Goal: Task Accomplishment & Management: Use online tool/utility

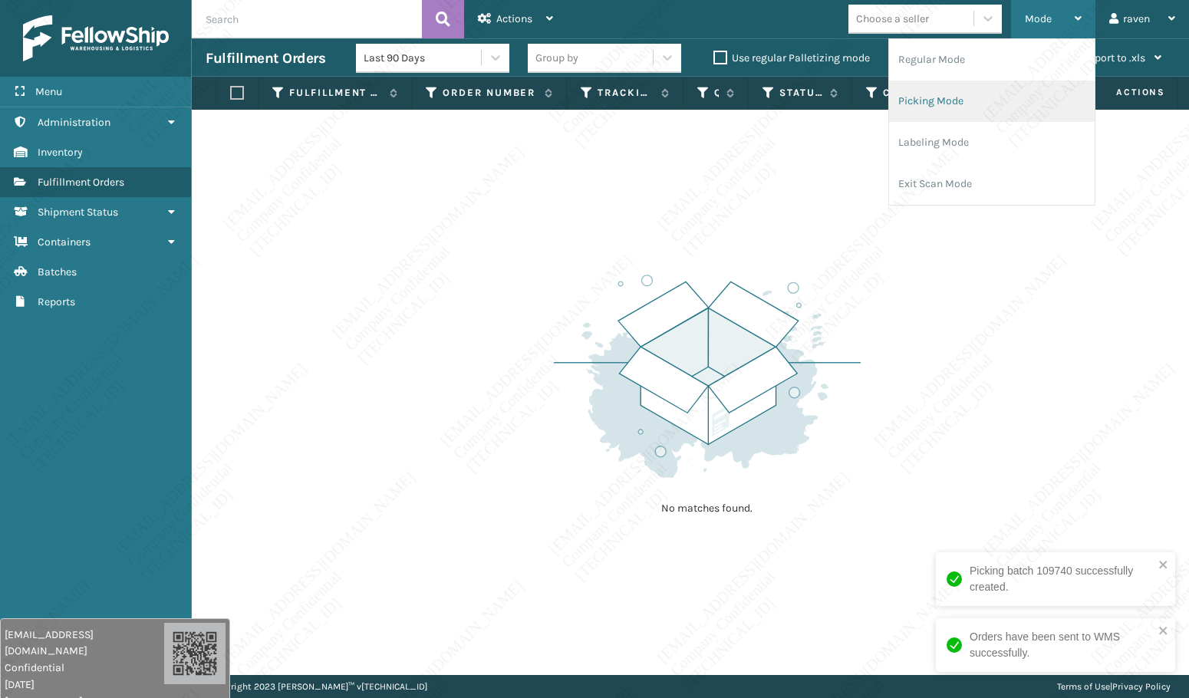
click at [958, 94] on li "Picking Mode" at bounding box center [992, 101] width 206 height 41
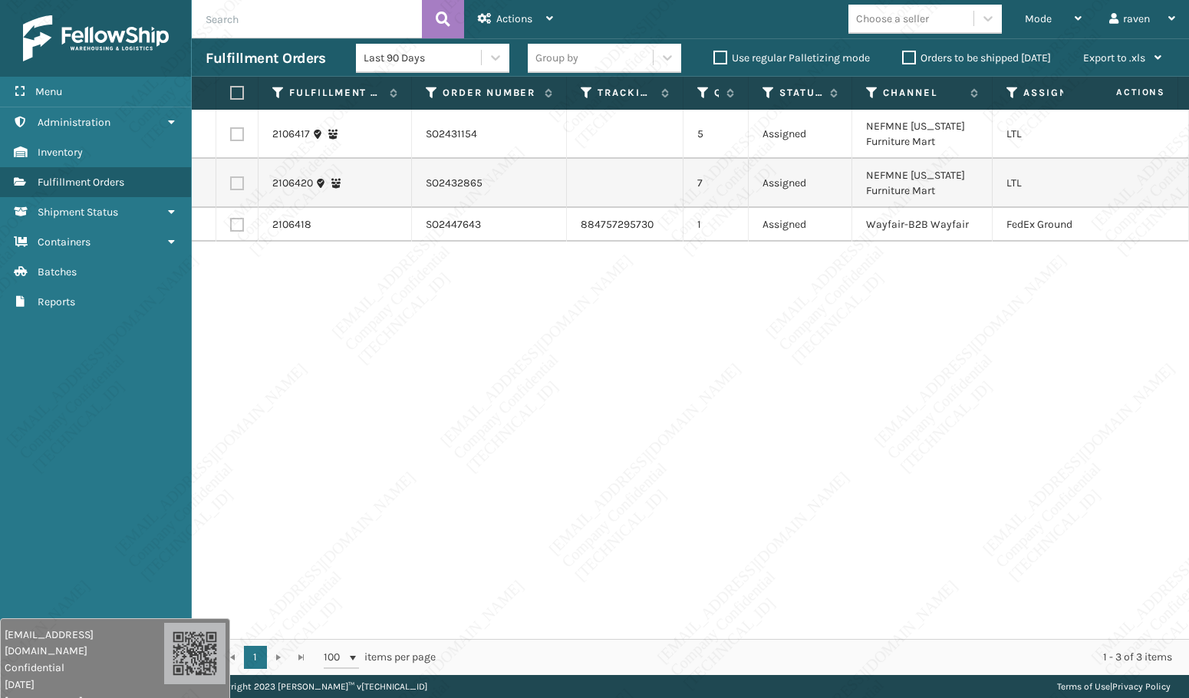
click at [236, 133] on label at bounding box center [237, 134] width 14 height 14
click at [231, 133] on input "checkbox" at bounding box center [230, 132] width 1 height 10
checkbox input "true"
click at [236, 188] on label at bounding box center [237, 183] width 14 height 14
click at [231, 186] on input "checkbox" at bounding box center [230, 181] width 1 height 10
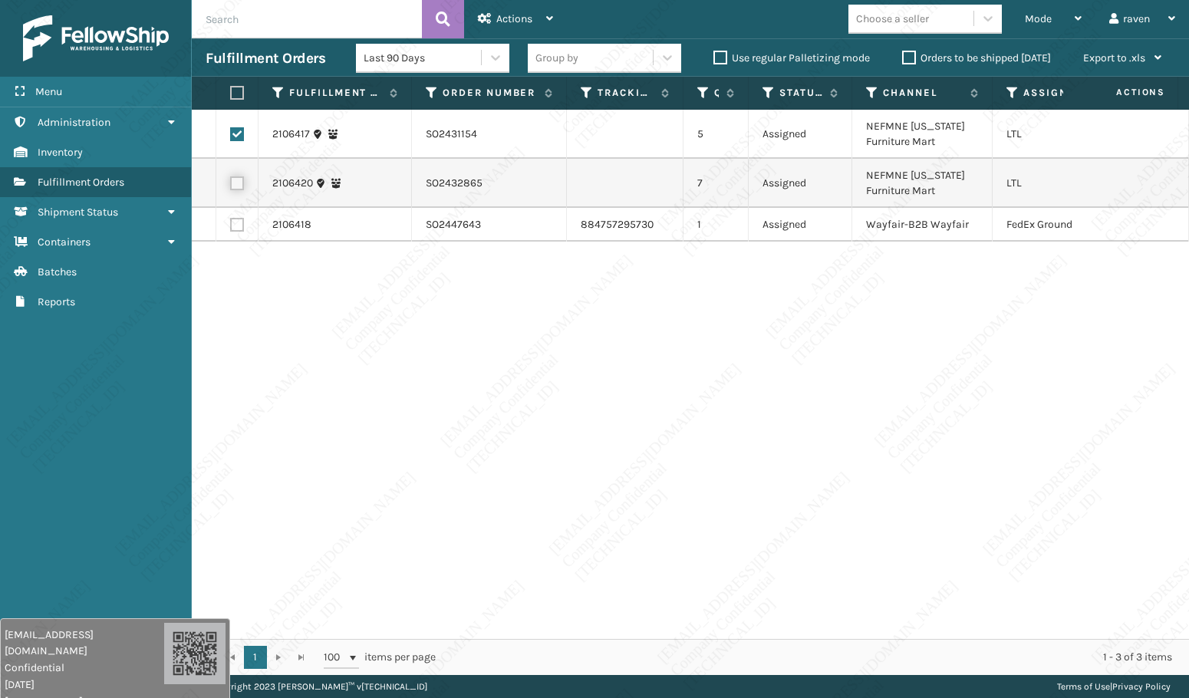
checkbox input "true"
drag, startPoint x: 331, startPoint y: 356, endPoint x: 331, endPoint y: 331, distance: 25.3
click at [331, 352] on div "2106417 SO2431154 5 Assigned NEFMNE [US_STATE] Furniture Mart LTL 2106420 SO243…" at bounding box center [690, 374] width 997 height 529
click at [491, 10] on div "Actions" at bounding box center [515, 19] width 75 height 38
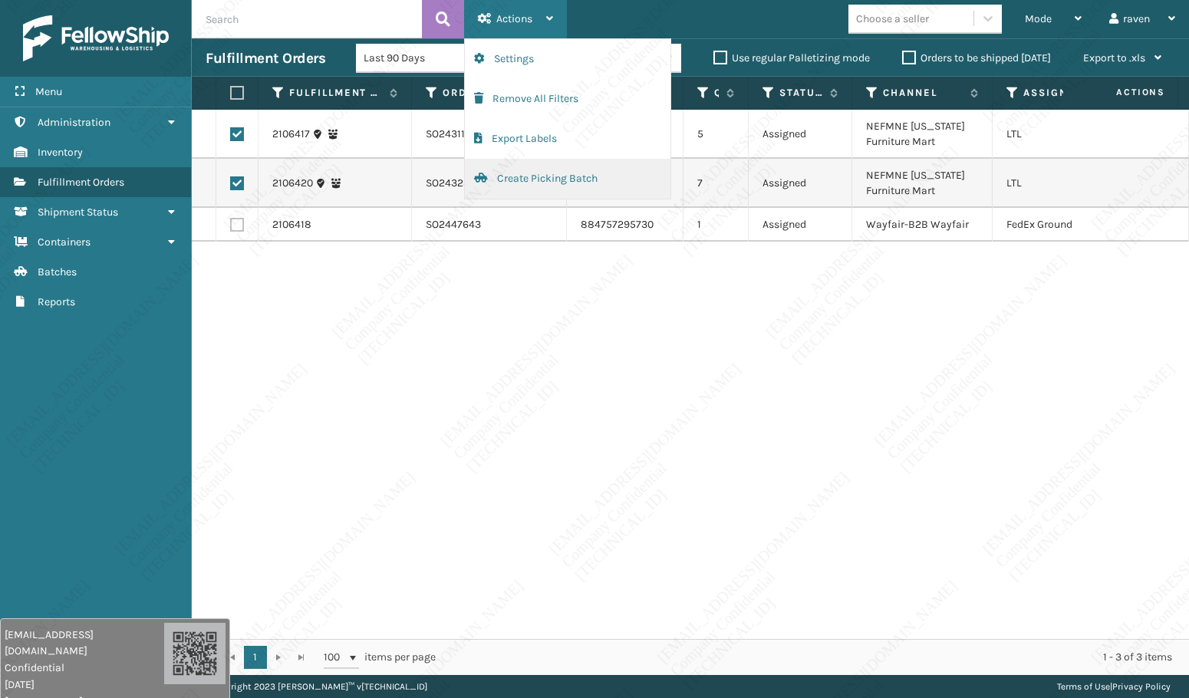
click at [535, 180] on button "Create Picking Batch" at bounding box center [568, 179] width 206 height 40
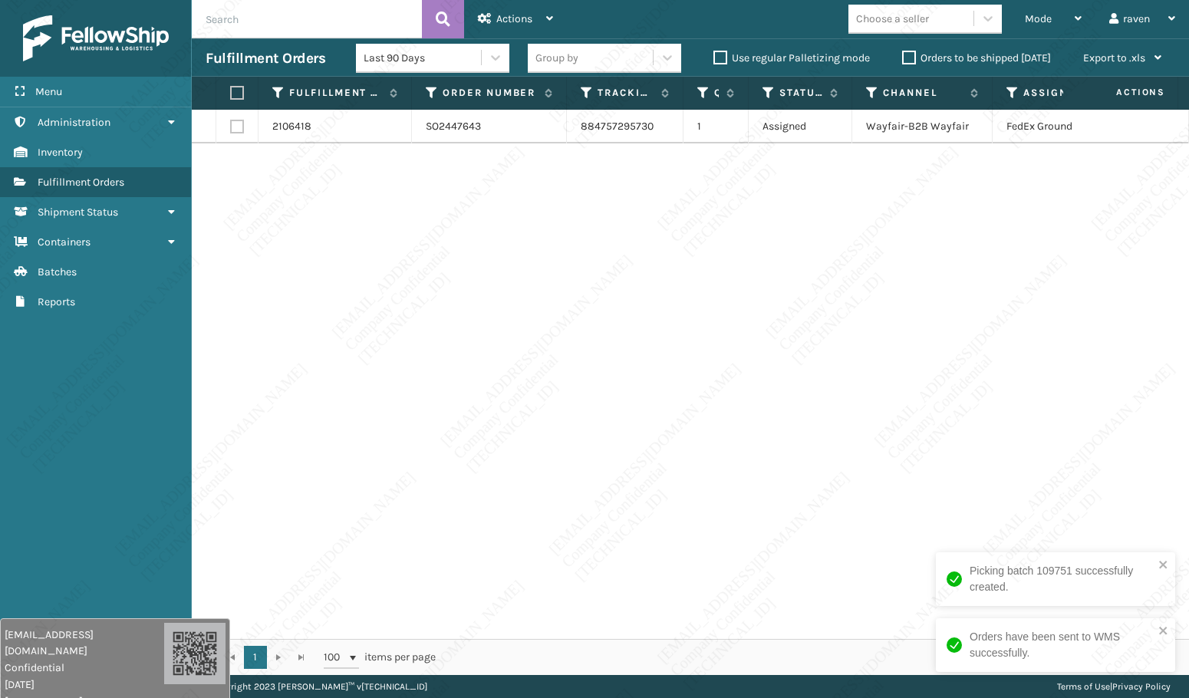
click at [906, 425] on div "2106418 SO2447643 884757295730 1 Assigned Wayfair-B2B Wayfair FedEx Ground" at bounding box center [690, 374] width 997 height 529
click at [1024, 18] on div "Mode Regular Mode Picking Mode Labeling Mode Exit Scan Mode" at bounding box center [1053, 19] width 84 height 38
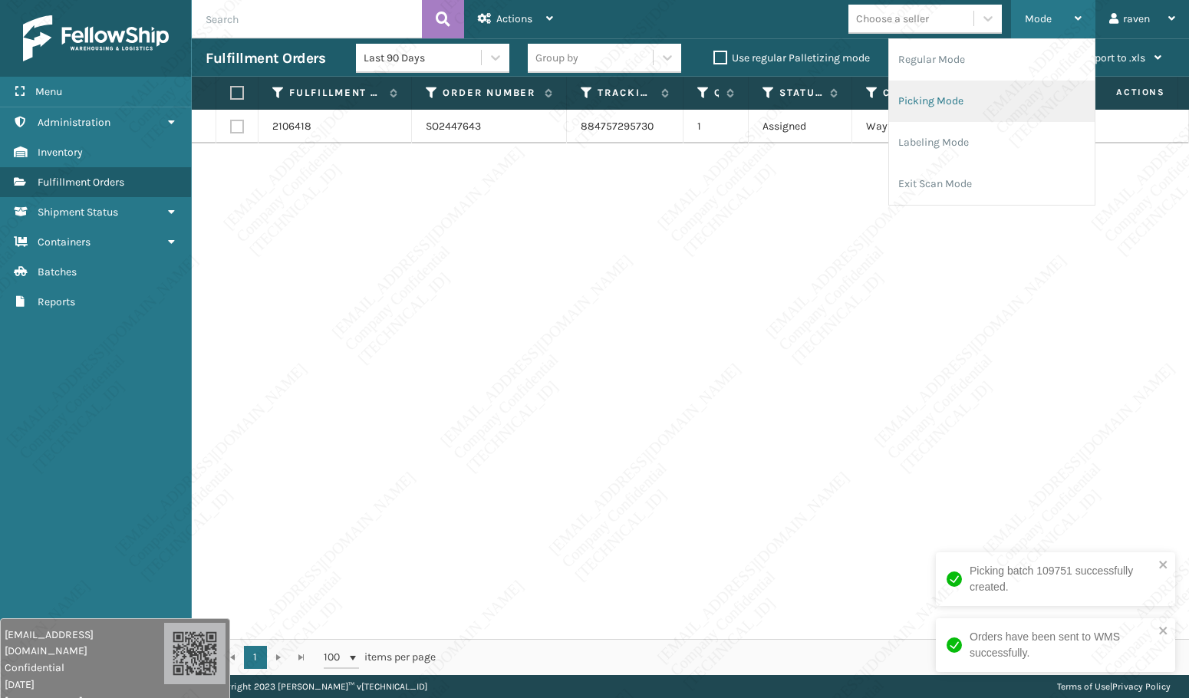
click at [974, 91] on li "Picking Mode" at bounding box center [992, 101] width 206 height 41
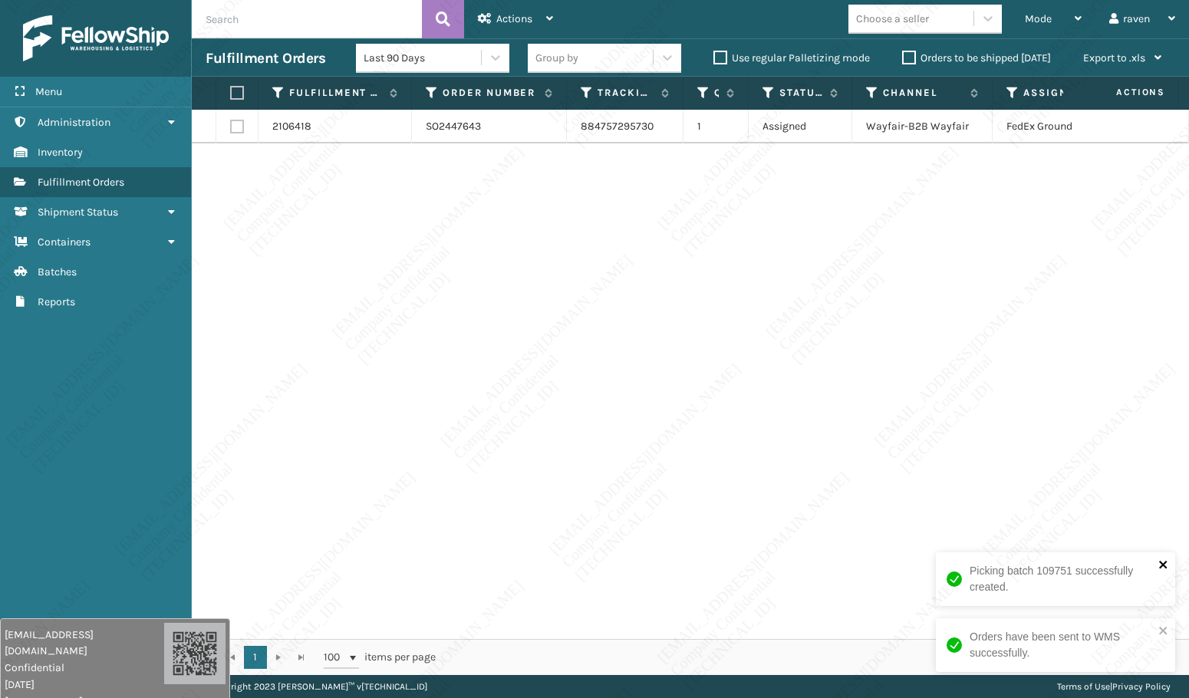
click at [1169, 565] on icon "close" at bounding box center [1164, 565] width 11 height 12
click at [1169, 624] on div "Orders have been sent to WMS successfully." at bounding box center [1055, 645] width 239 height 54
click at [852, 315] on div "2106418 SO2447643 884757295730 1 Assigned Wayfair-B2B Wayfair FedEx Ground" at bounding box center [690, 374] width 997 height 529
drag, startPoint x: 872, startPoint y: 441, endPoint x: 760, endPoint y: 391, distance: 122.9
click at [872, 440] on div "2106418 SO2447643 884757295730 1 Assigned Wayfair-B2B Wayfair FedEx Ground" at bounding box center [690, 374] width 997 height 529
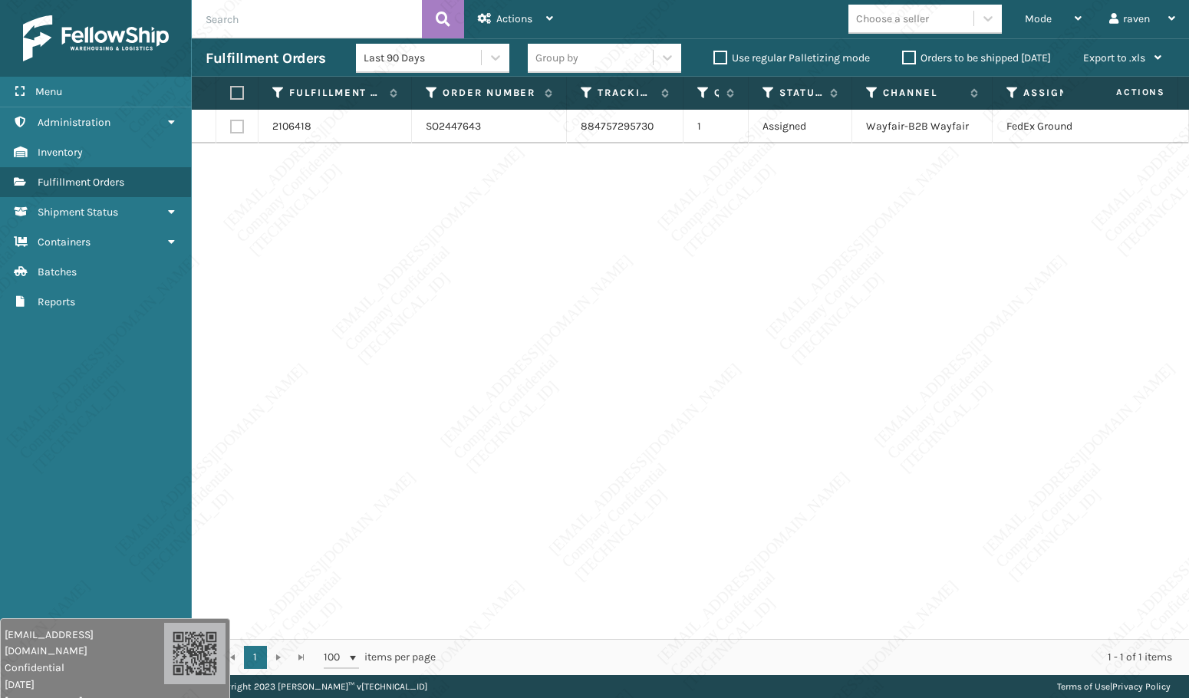
click at [234, 94] on label at bounding box center [234, 93] width 9 height 14
click at [231, 94] on input "checkbox" at bounding box center [230, 93] width 1 height 10
checkbox input "true"
click at [490, 21] on icon at bounding box center [485, 18] width 14 height 11
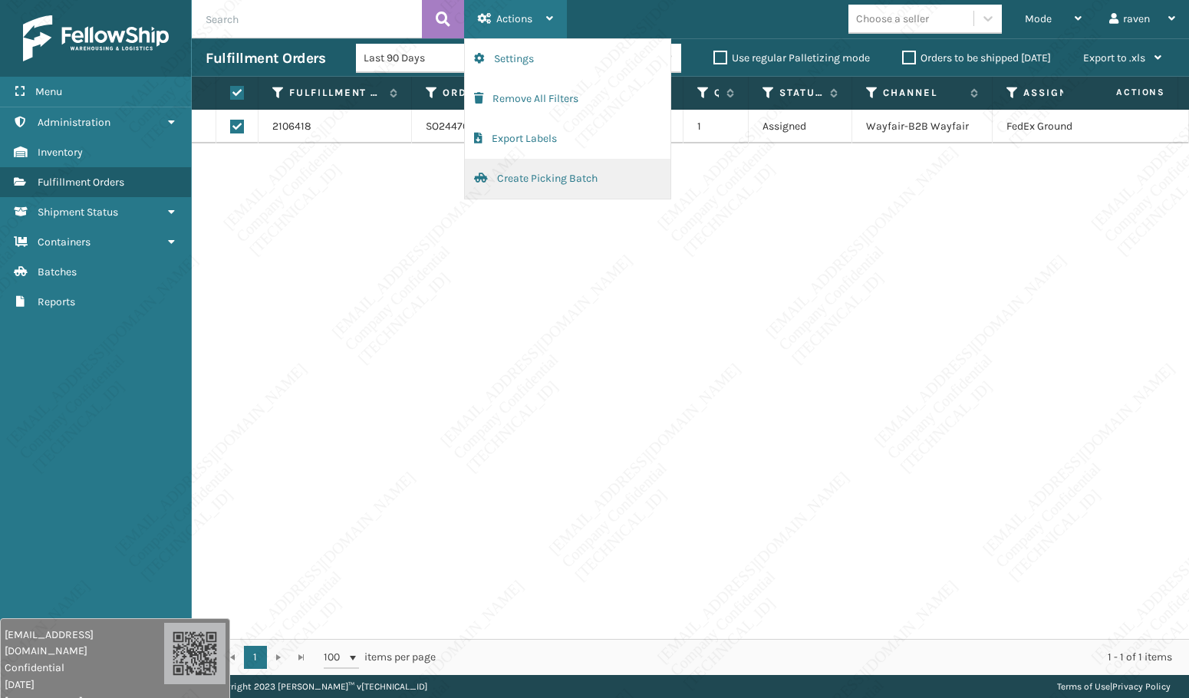
click at [511, 172] on button "Create Picking Batch" at bounding box center [568, 179] width 206 height 40
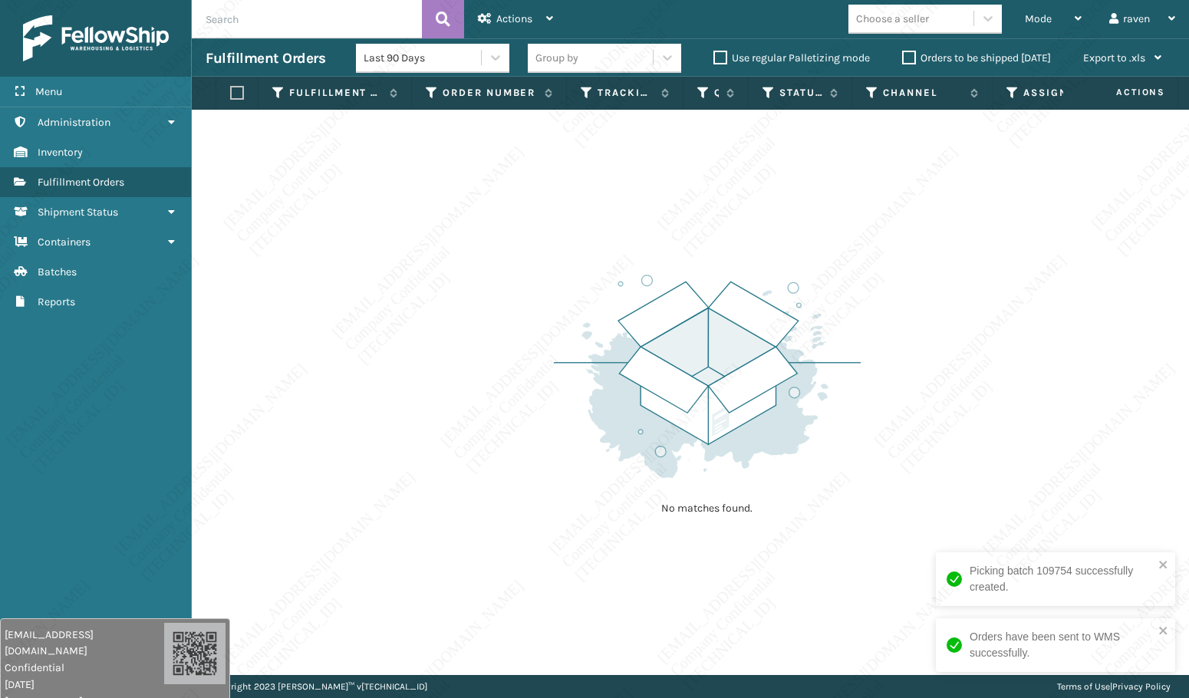
click at [793, 328] on img at bounding box center [707, 376] width 307 height 213
click at [846, 377] on img at bounding box center [707, 376] width 307 height 213
click at [856, 401] on img at bounding box center [707, 376] width 307 height 213
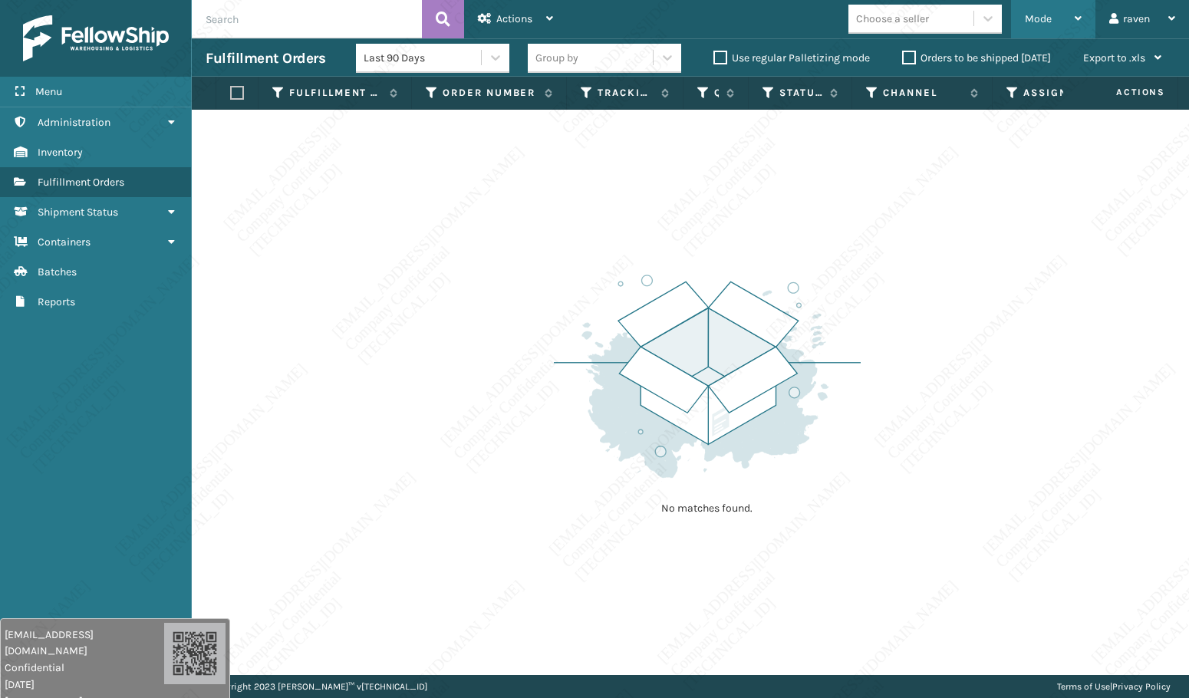
click at [1041, 22] on span "Mode" at bounding box center [1038, 18] width 27 height 13
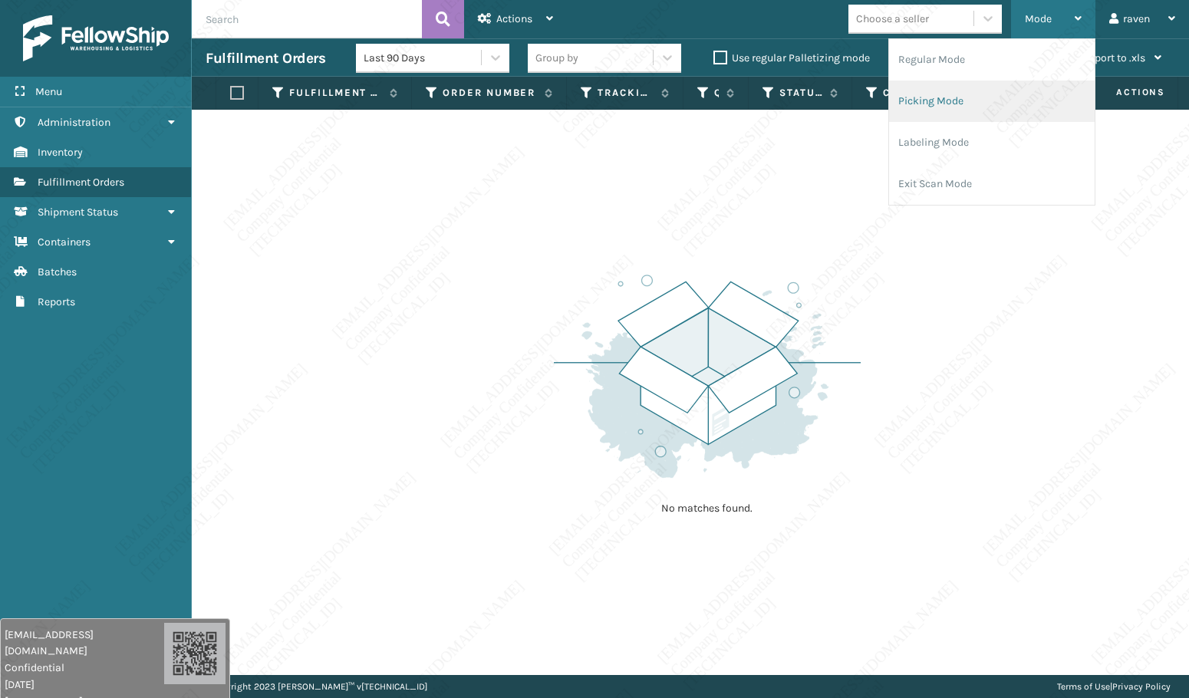
click at [1001, 97] on li "Picking Mode" at bounding box center [992, 101] width 206 height 41
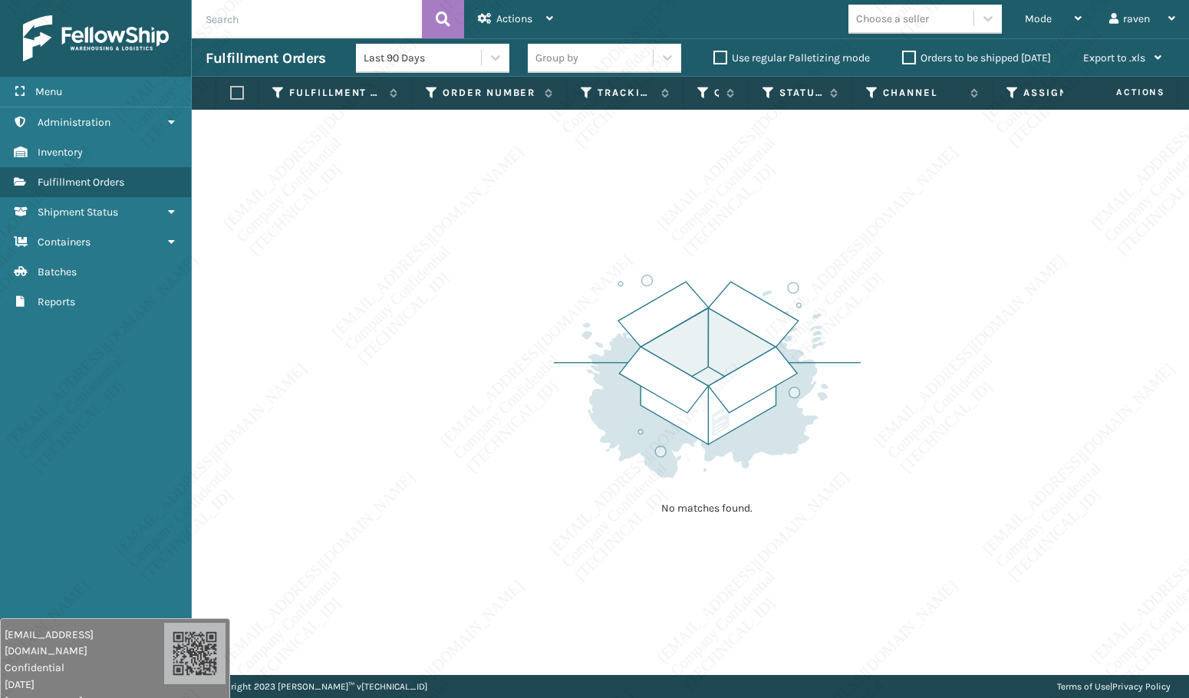
drag, startPoint x: 953, startPoint y: 315, endPoint x: 1007, endPoint y: 207, distance: 120.4
click at [956, 310] on div "No matches found." at bounding box center [690, 392] width 997 height 565
click at [1035, 41] on div "Last 90 Days Group by Use regular Palletizing mode Orders to be shipped [DATE] …" at bounding box center [765, 58] width 819 height 38
click at [1037, 26] on div "Mode" at bounding box center [1053, 19] width 57 height 38
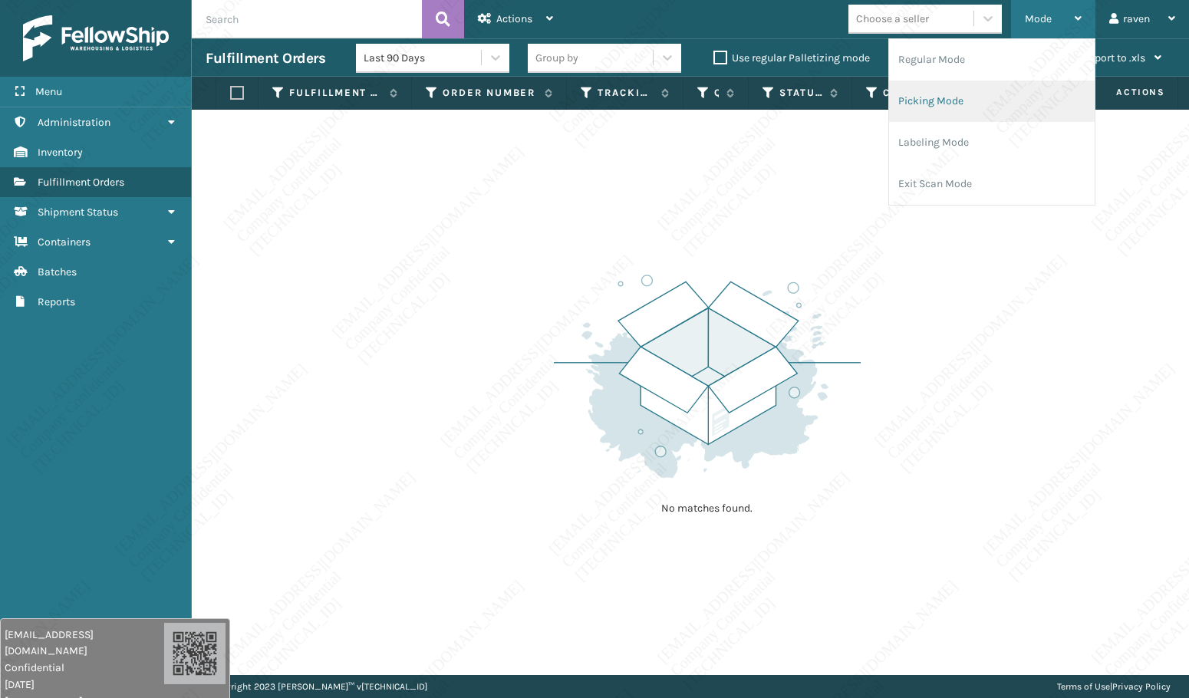
click at [1014, 82] on li "Picking Mode" at bounding box center [992, 101] width 206 height 41
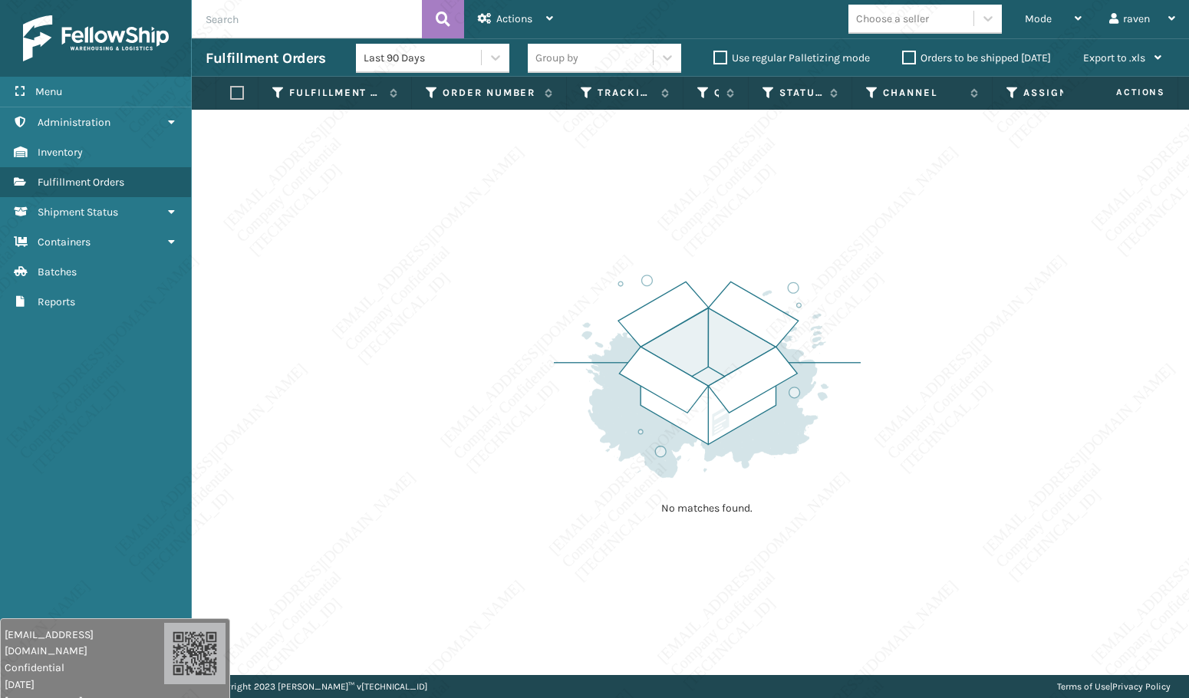
drag, startPoint x: 476, startPoint y: 386, endPoint x: 476, endPoint y: 373, distance: 13.1
click at [476, 373] on div "No matches found." at bounding box center [690, 392] width 997 height 565
drag, startPoint x: 524, startPoint y: 226, endPoint x: 602, endPoint y: 207, distance: 79.7
click at [526, 226] on div "No matches found." at bounding box center [690, 392] width 997 height 565
click at [1036, 18] on span "Mode" at bounding box center [1038, 18] width 27 height 13
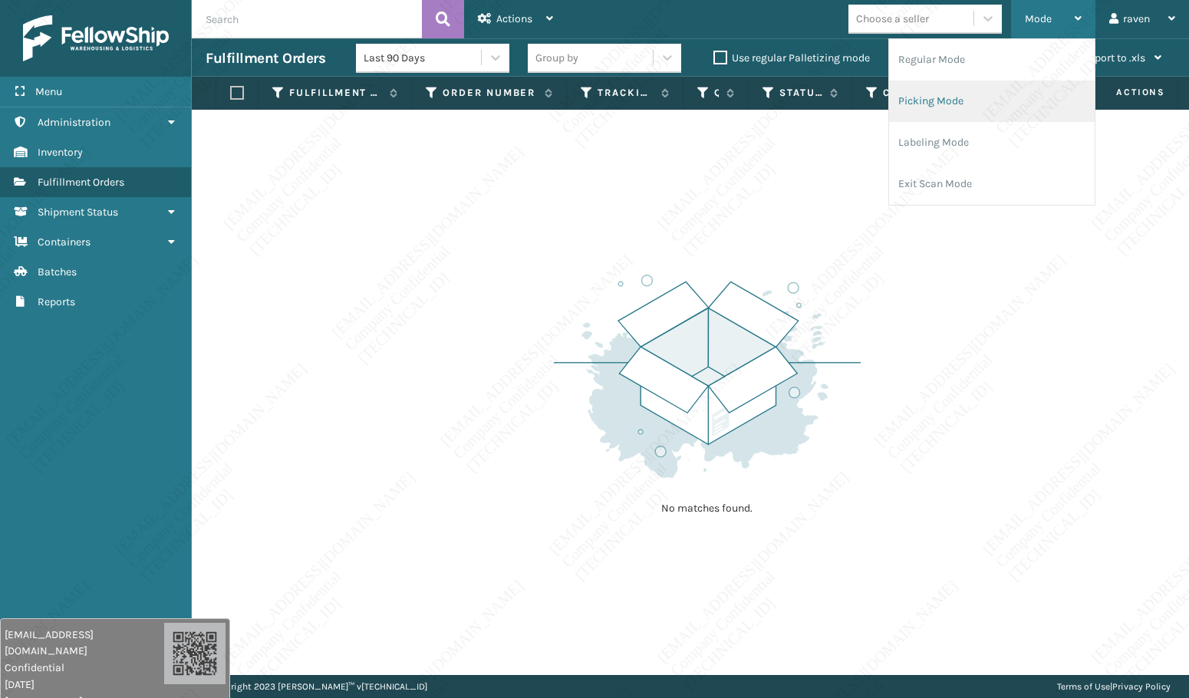
click at [984, 109] on li "Picking Mode" at bounding box center [992, 101] width 206 height 41
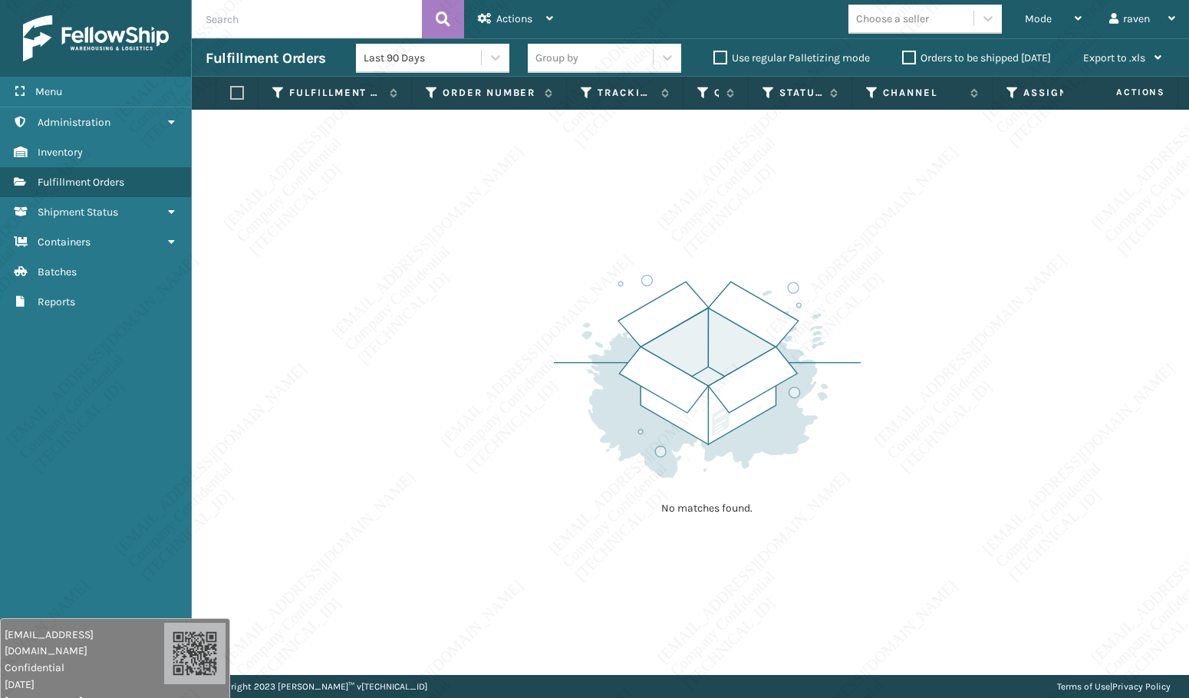
click at [950, 275] on div "No matches found." at bounding box center [690, 392] width 997 height 565
click at [893, 343] on div "No matches found." at bounding box center [690, 392] width 997 height 565
drag, startPoint x: 813, startPoint y: 543, endPoint x: 827, endPoint y: 543, distance: 14.6
click at [827, 543] on div "No matches found." at bounding box center [690, 392] width 997 height 565
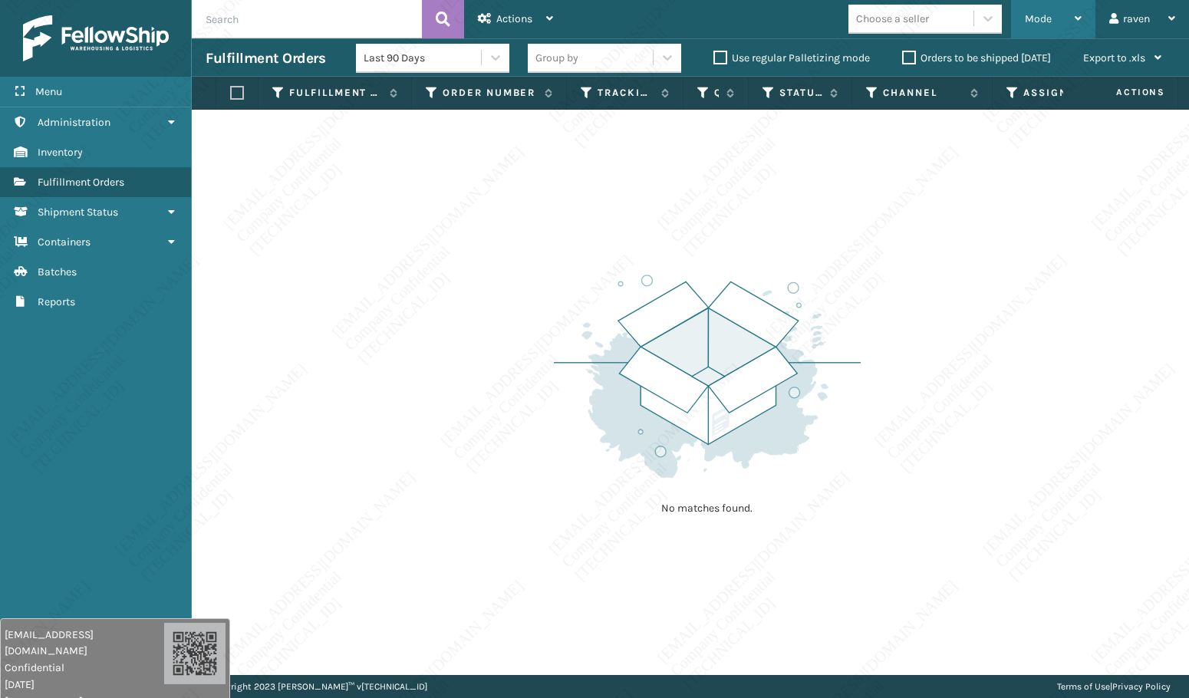
click at [1028, 21] on span "Mode" at bounding box center [1038, 18] width 27 height 13
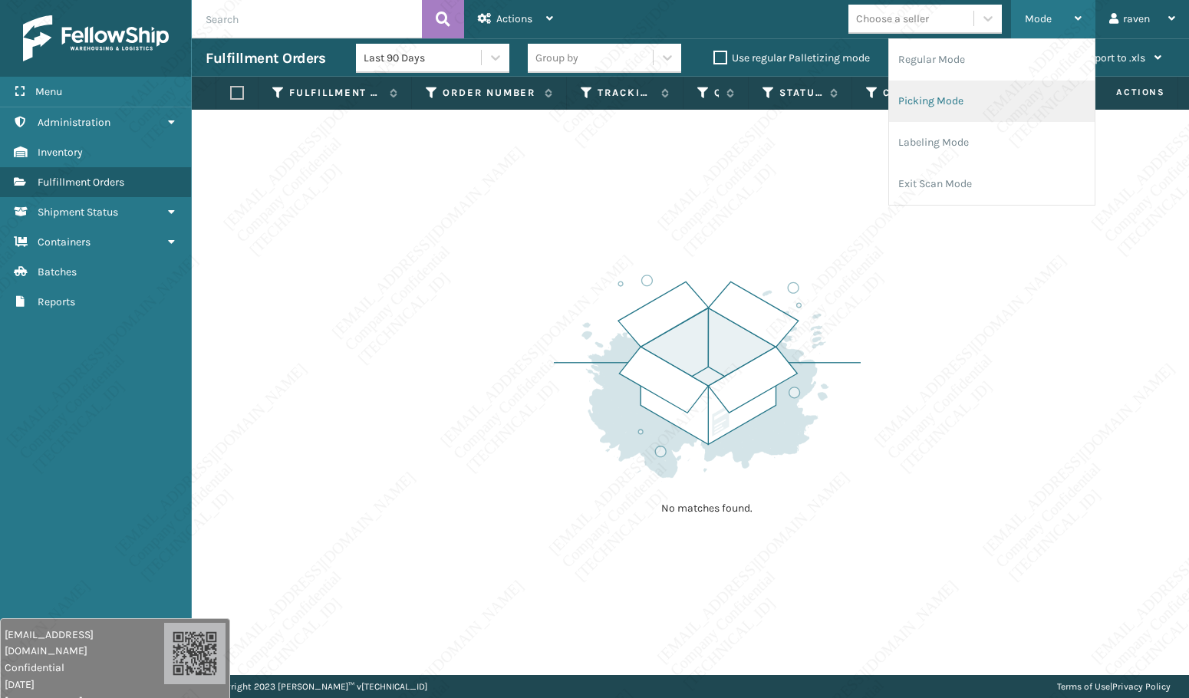
click at [979, 97] on li "Picking Mode" at bounding box center [992, 101] width 206 height 41
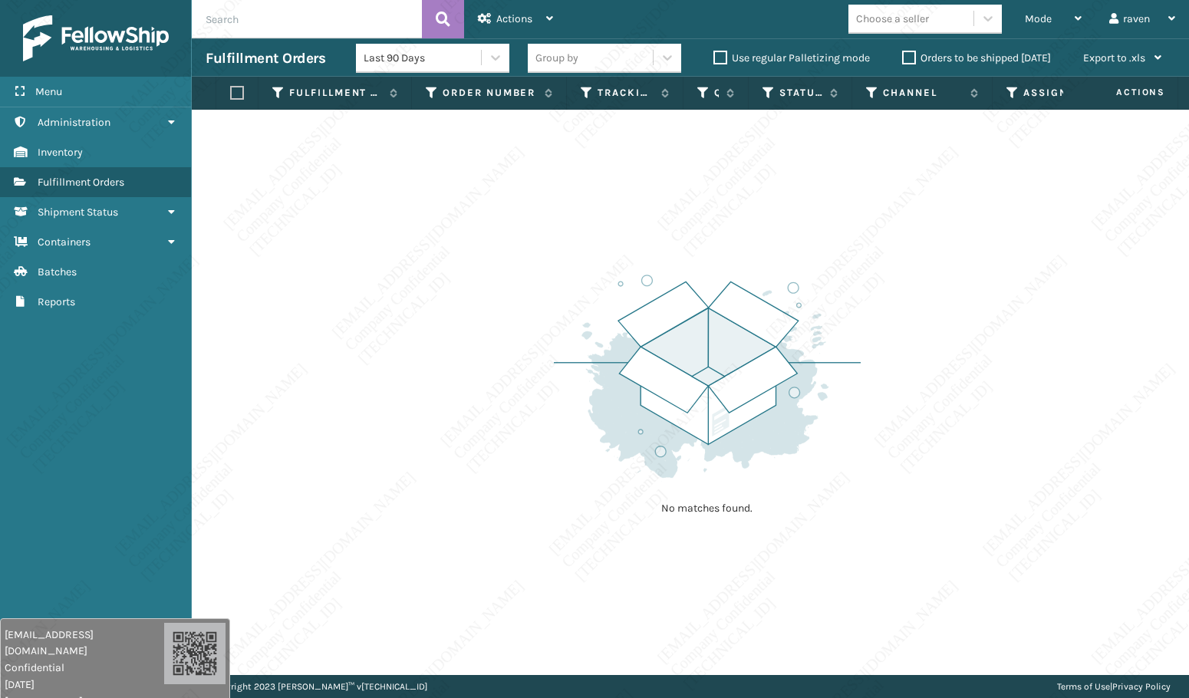
click at [980, 312] on div "No matches found." at bounding box center [690, 392] width 997 height 565
click at [760, 440] on img at bounding box center [707, 376] width 307 height 213
click at [832, 470] on img at bounding box center [707, 376] width 307 height 213
click at [482, 311] on div "No matches found." at bounding box center [690, 392] width 997 height 565
click at [1014, 8] on div "Mode Regular Mode Picking Mode Labeling Mode Exit Scan Mode" at bounding box center [1053, 19] width 84 height 38
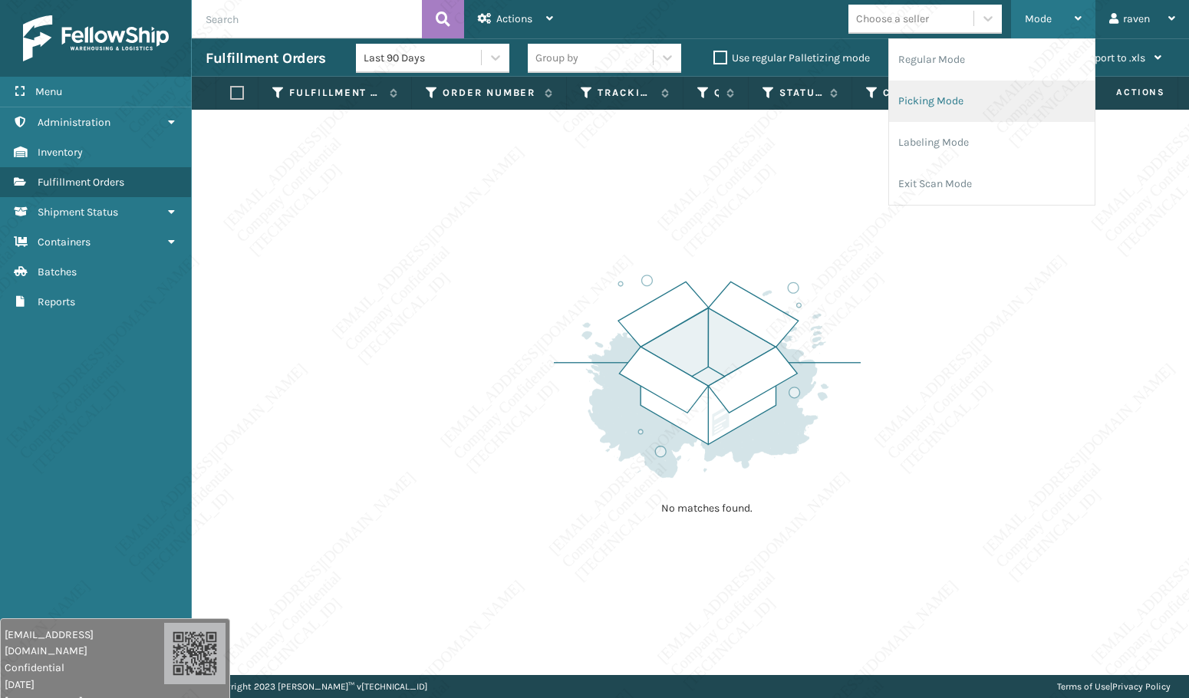
click at [941, 95] on li "Picking Mode" at bounding box center [992, 101] width 206 height 41
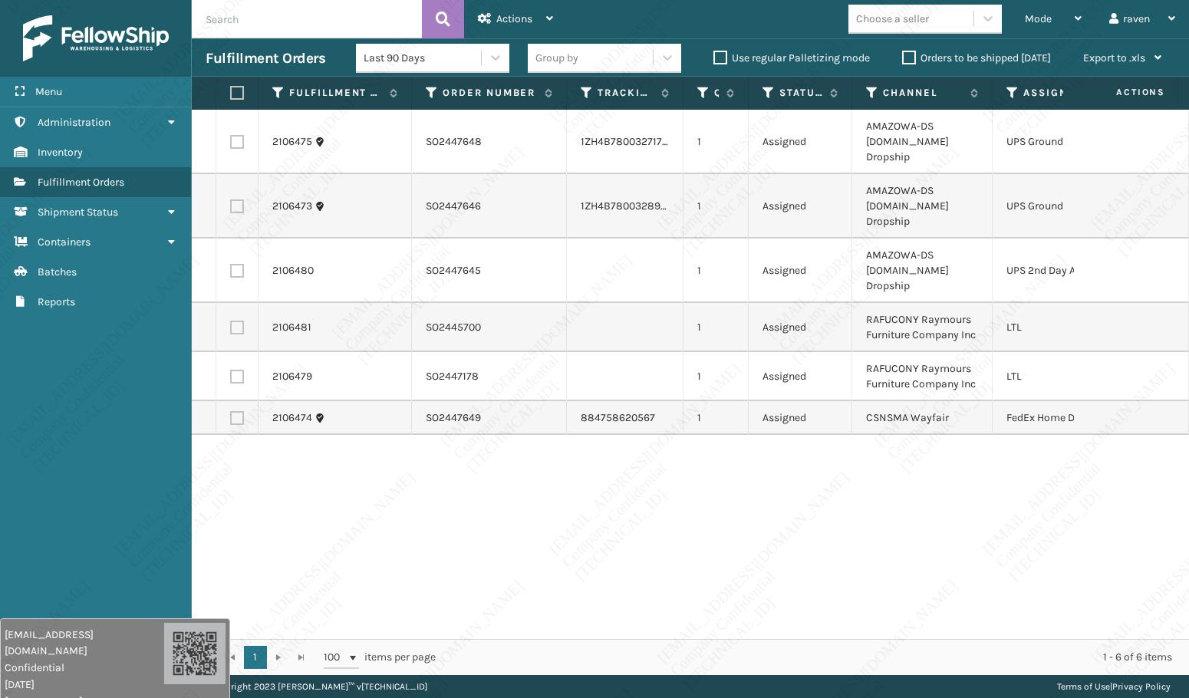
click at [904, 490] on div "2106475 SO2447648 1ZH4B7800327170716 1 Assigned AMAZOWA-DS [DOMAIN_NAME] Dropsh…" at bounding box center [690, 374] width 997 height 529
click at [235, 411] on label at bounding box center [237, 418] width 14 height 14
click at [231, 411] on input "checkbox" at bounding box center [230, 416] width 1 height 10
checkbox input "true"
drag, startPoint x: 506, startPoint y: 25, endPoint x: 539, endPoint y: 89, distance: 72.1
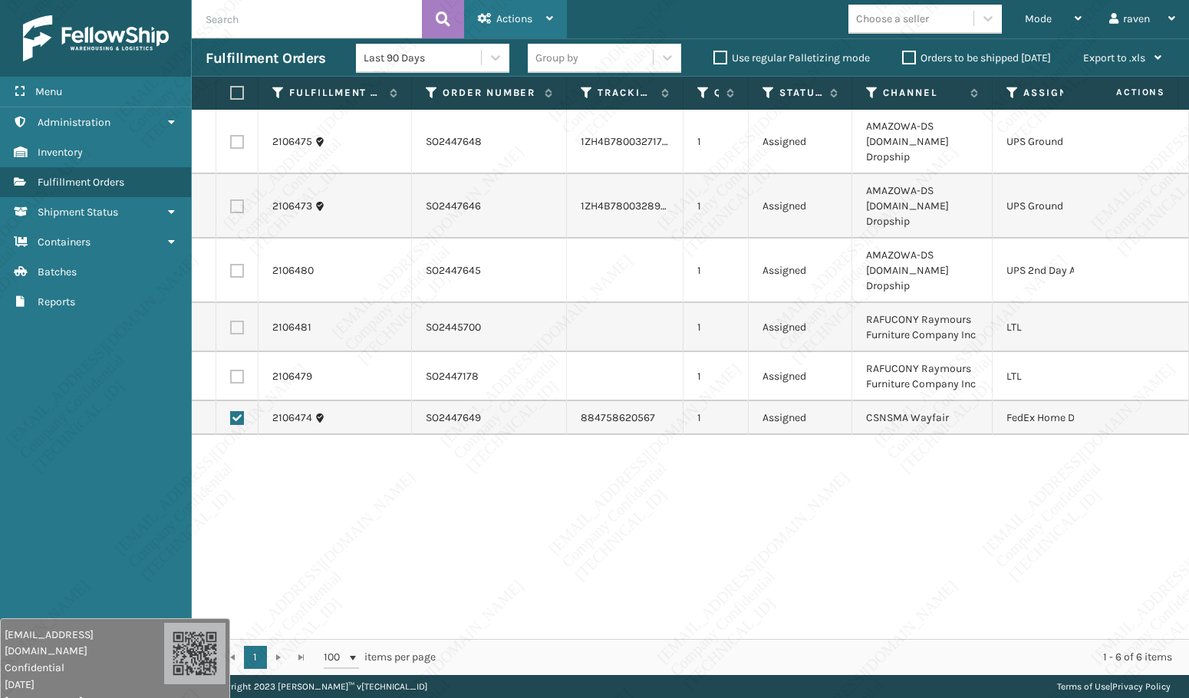
click at [506, 25] on div "Actions" at bounding box center [515, 19] width 75 height 38
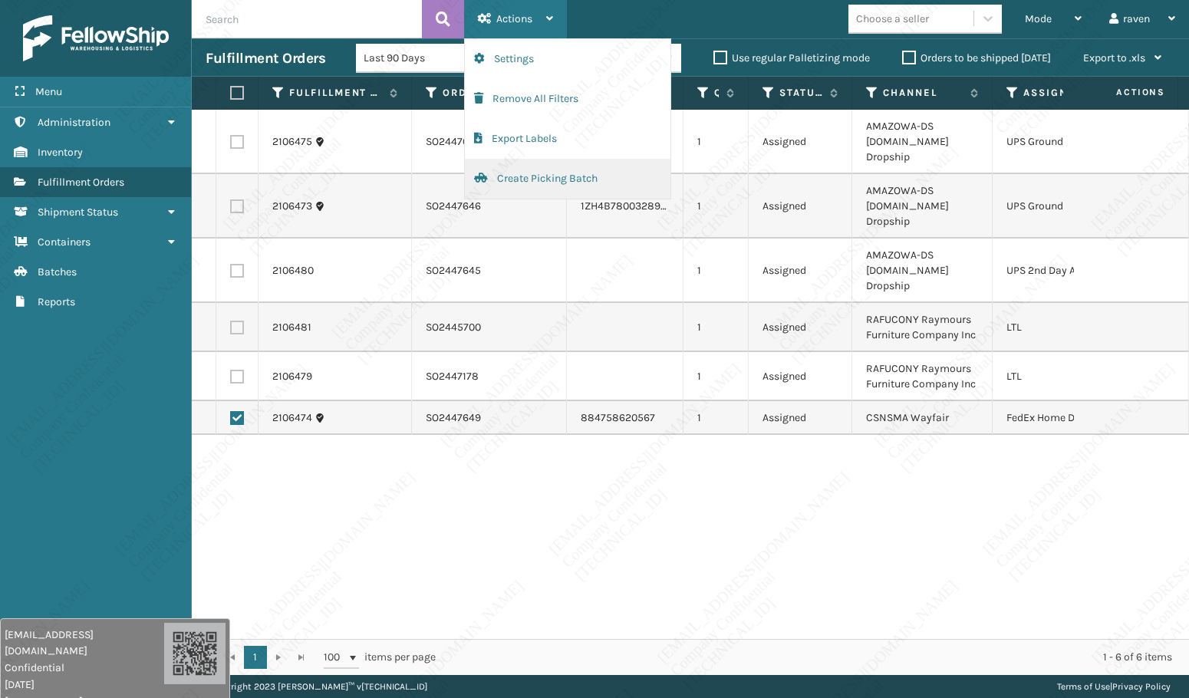
click at [561, 172] on button "Create Picking Batch" at bounding box center [568, 179] width 206 height 40
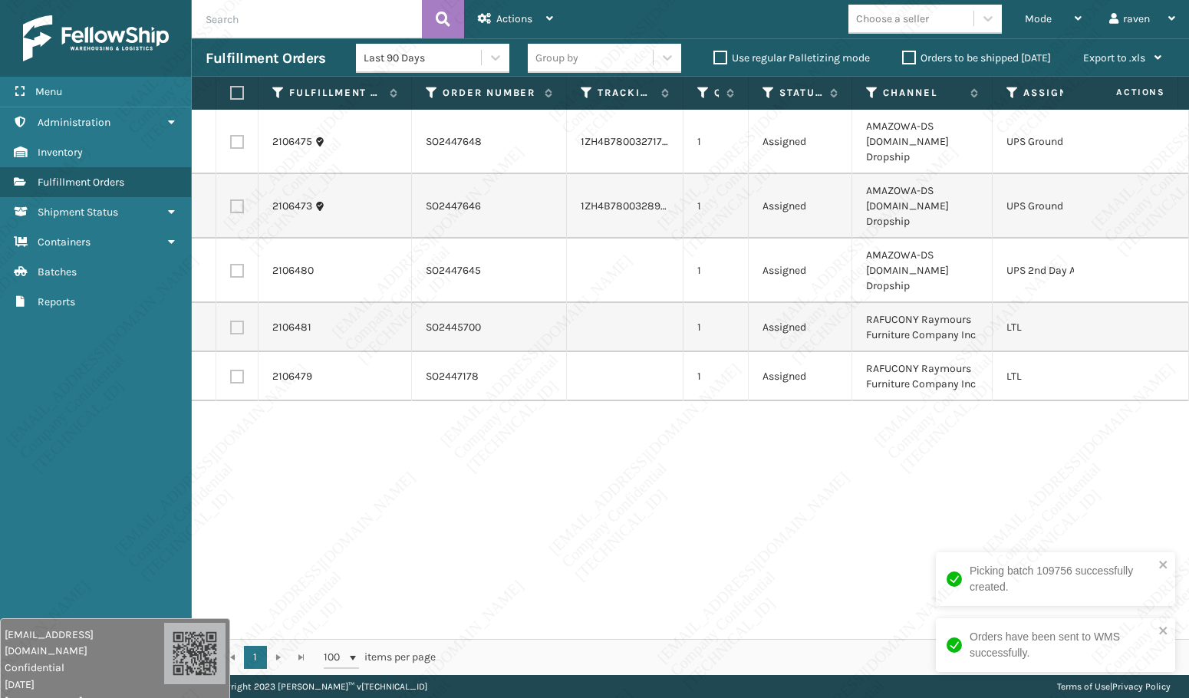
click at [235, 135] on label at bounding box center [237, 142] width 14 height 14
click at [231, 135] on input "checkbox" at bounding box center [230, 140] width 1 height 10
checkbox input "true"
click at [233, 199] on label at bounding box center [237, 206] width 14 height 14
click at [231, 199] on input "checkbox" at bounding box center [230, 204] width 1 height 10
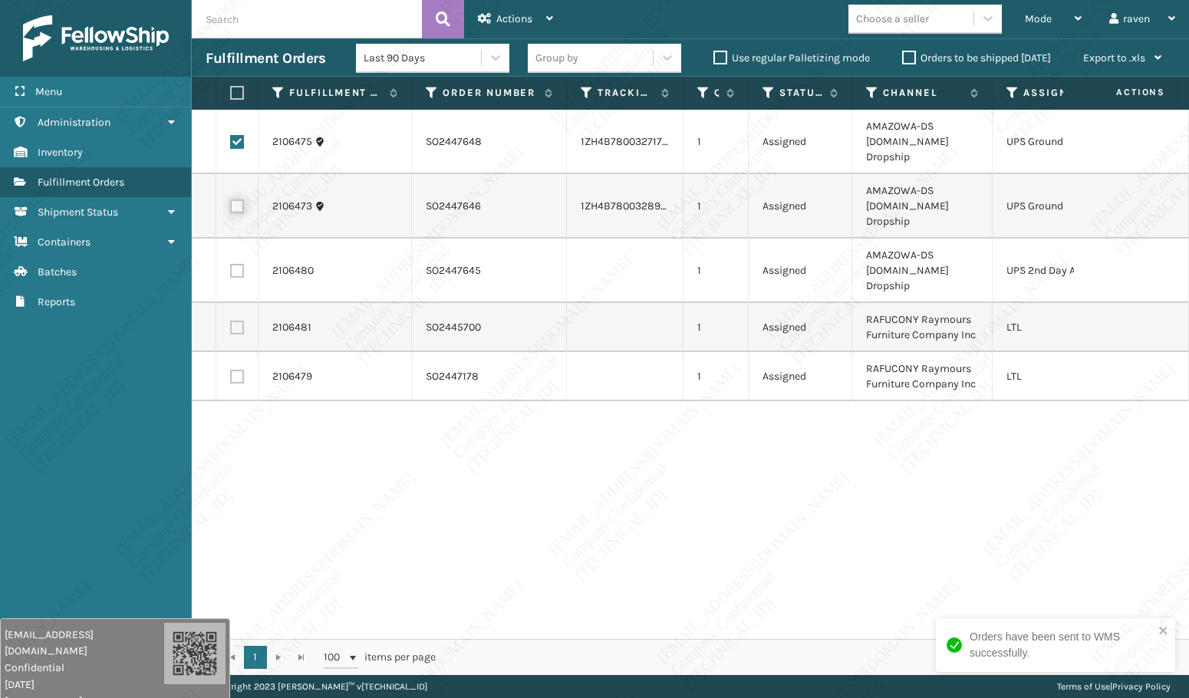
checkbox input "true"
click at [528, 18] on span "Actions" at bounding box center [514, 18] width 36 height 13
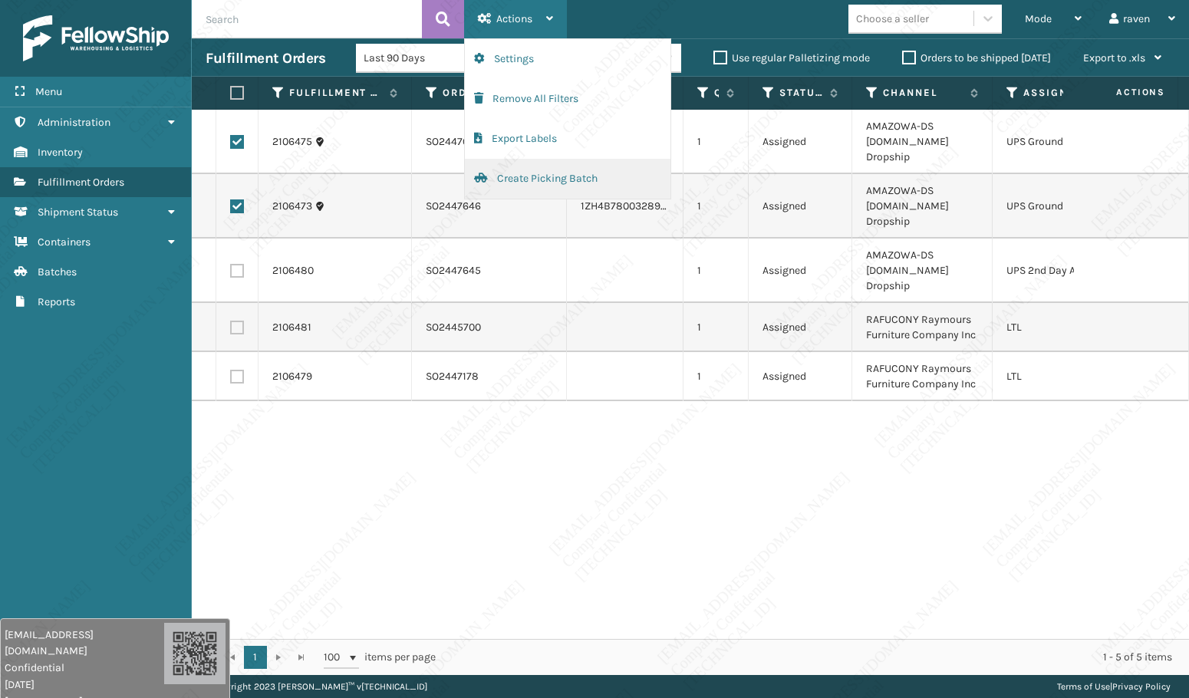
click at [539, 170] on button "Create Picking Batch" at bounding box center [568, 179] width 206 height 40
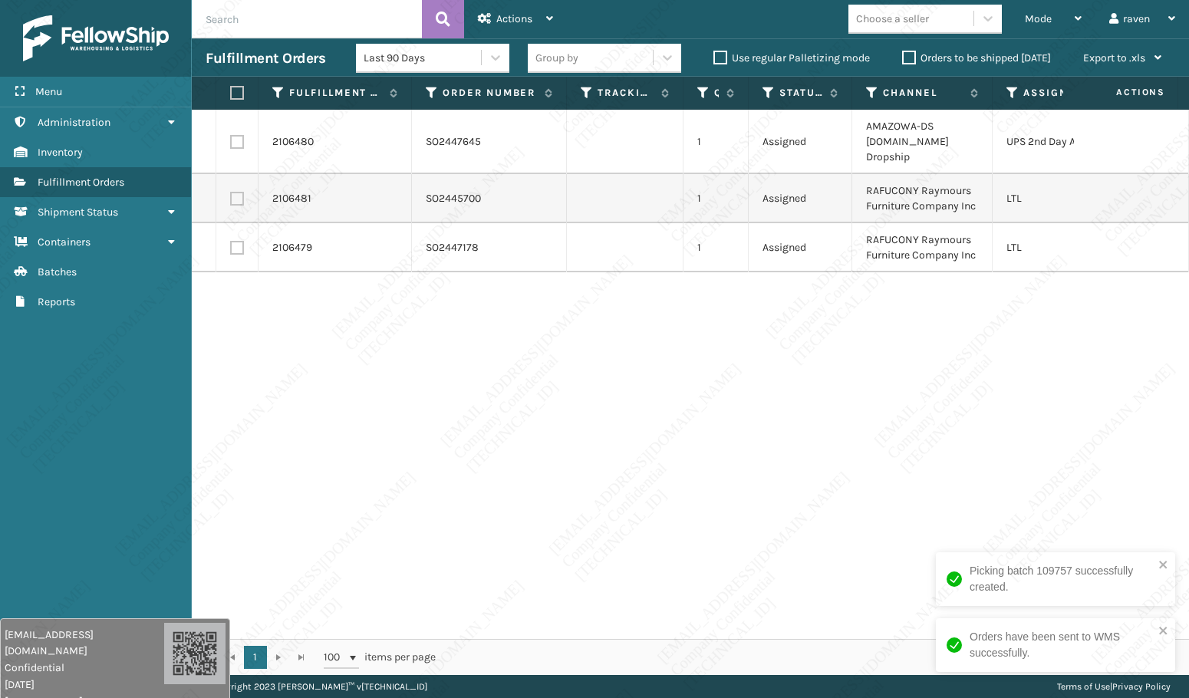
click at [239, 135] on label at bounding box center [237, 142] width 14 height 14
click at [231, 135] on input "checkbox" at bounding box center [230, 140] width 1 height 10
checkbox input "true"
click at [506, 15] on span "Actions" at bounding box center [514, 18] width 36 height 13
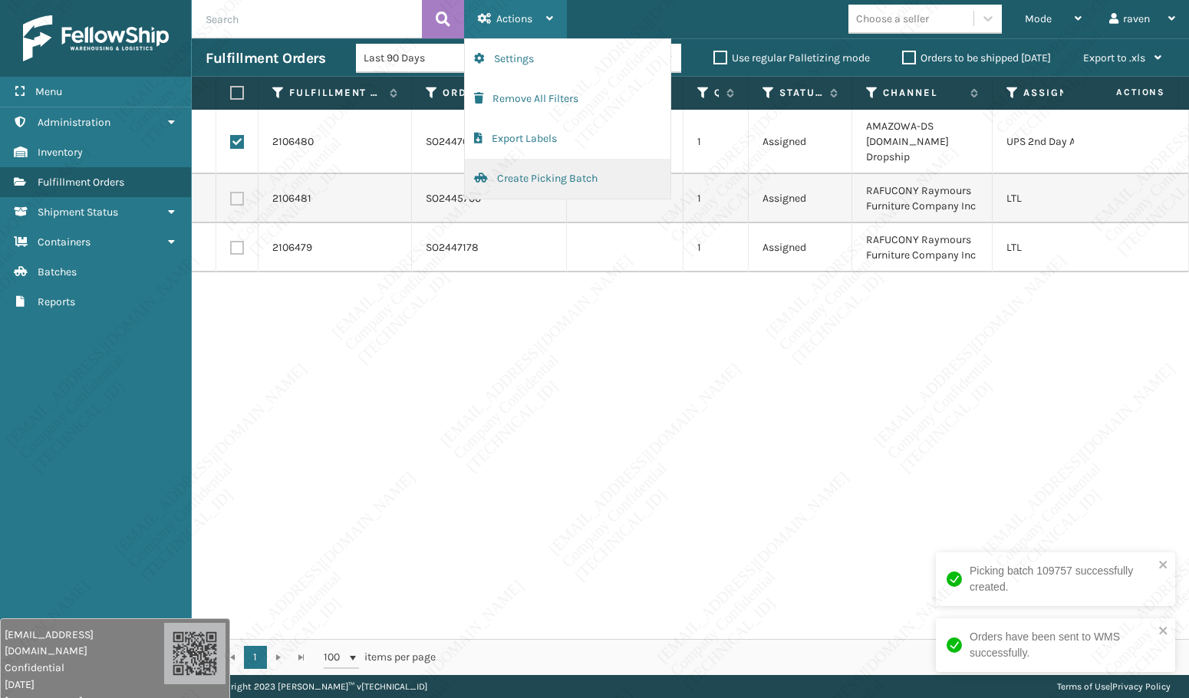
click at [523, 180] on button "Create Picking Batch" at bounding box center [568, 179] width 206 height 40
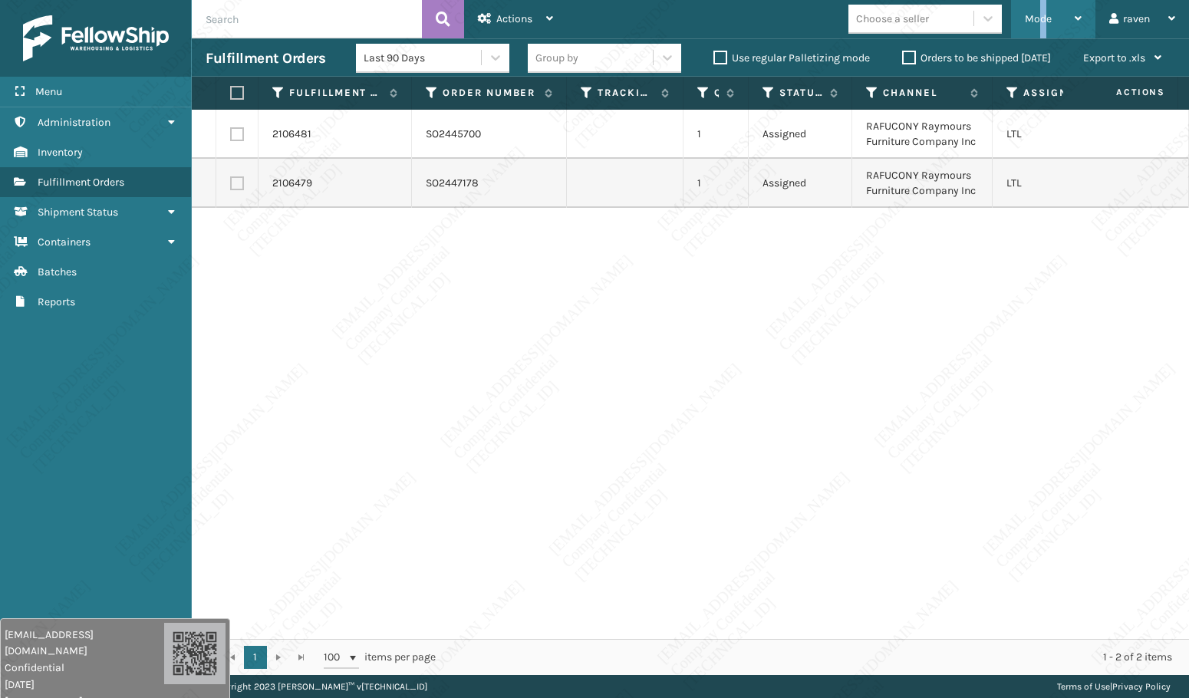
click at [1044, 12] on div "Mode" at bounding box center [1053, 19] width 57 height 38
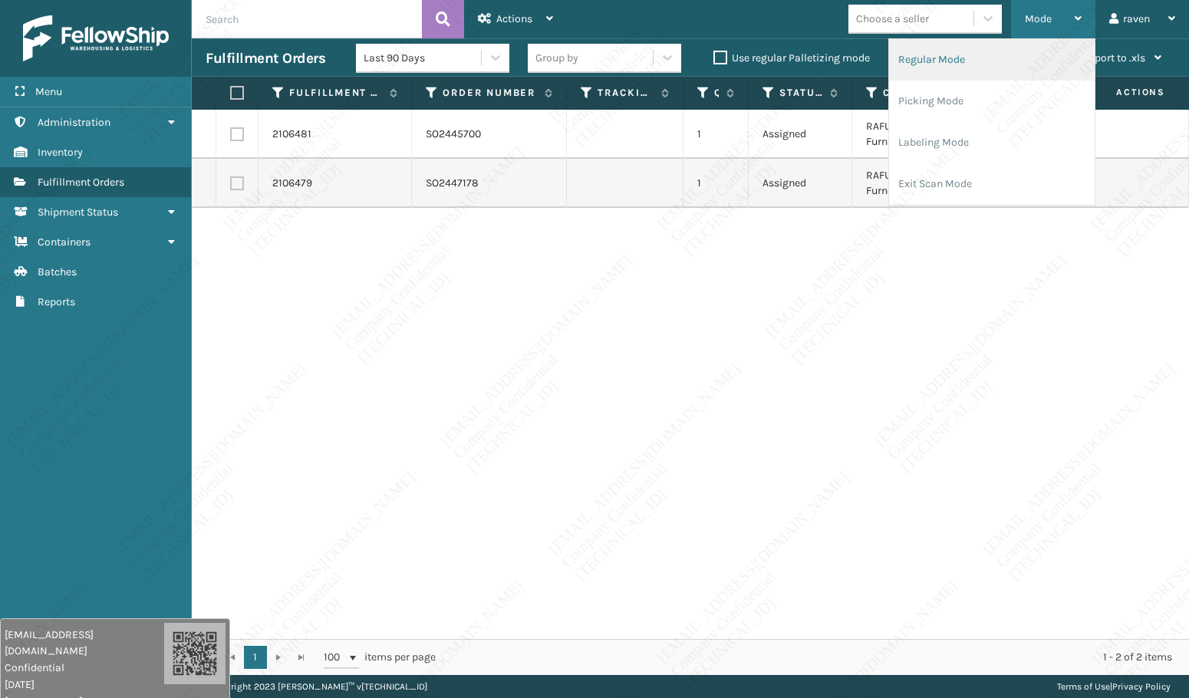
click at [995, 67] on li "Regular Mode" at bounding box center [992, 59] width 206 height 41
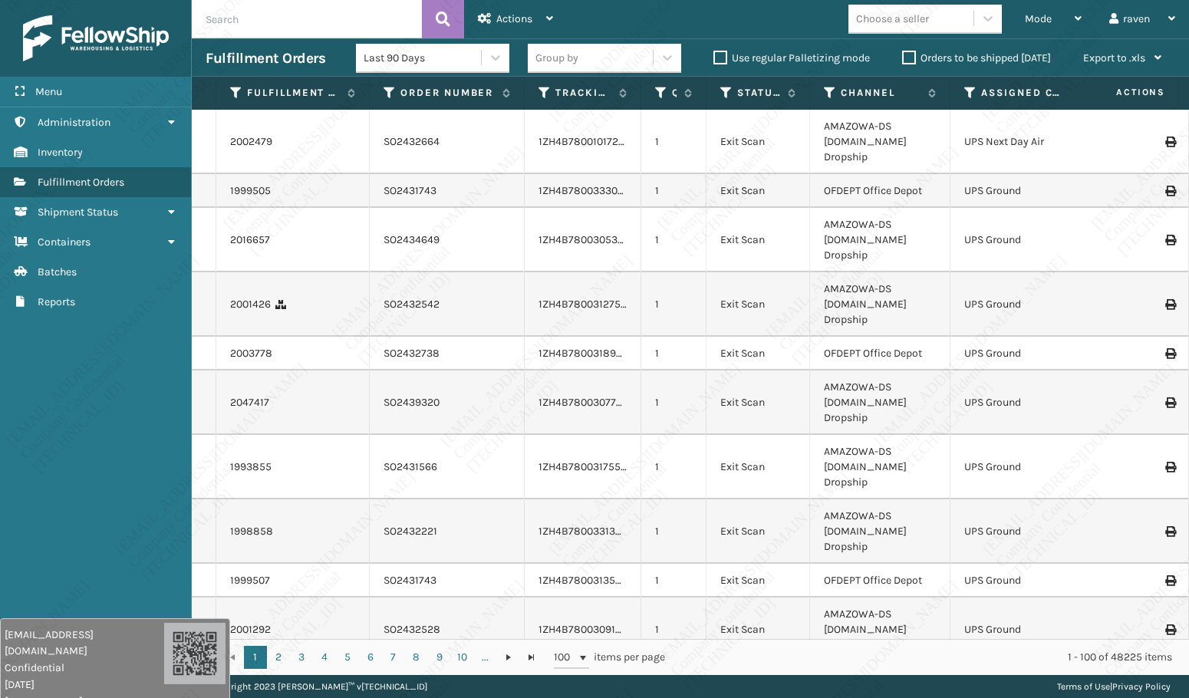
click at [277, 27] on input "text" at bounding box center [307, 19] width 230 height 38
paste input "SO2447378"
type input "SO2447378"
click at [463, 12] on button at bounding box center [443, 19] width 42 height 38
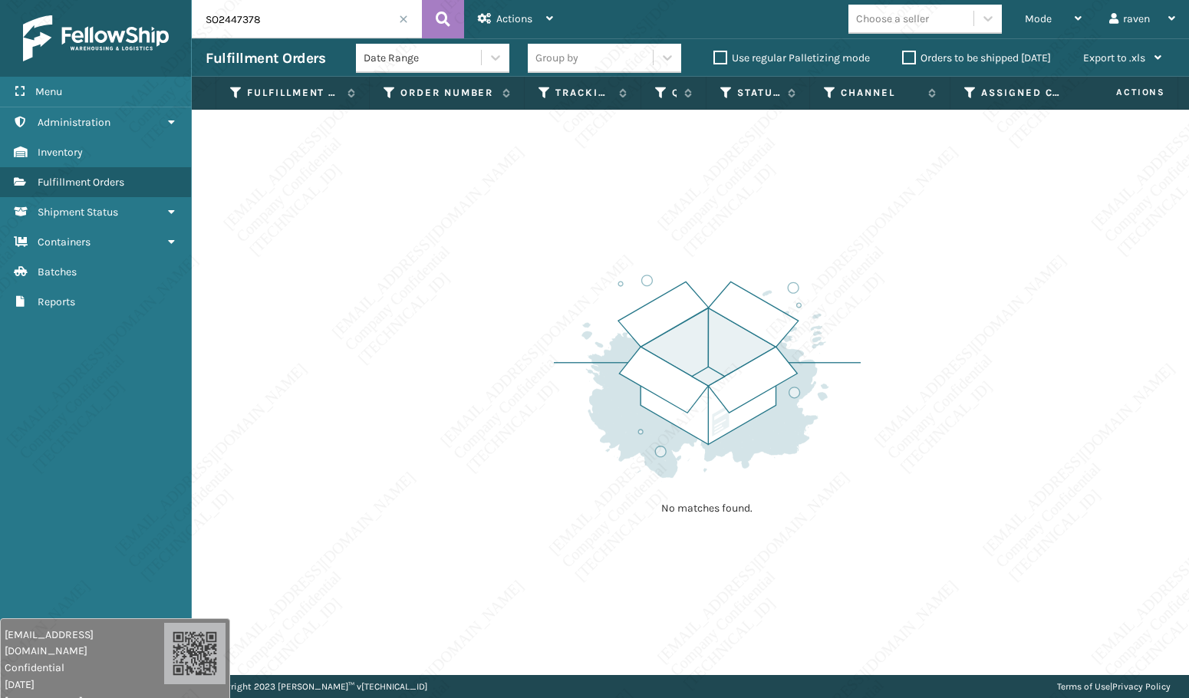
click at [487, 196] on div "No matches found." at bounding box center [690, 392] width 997 height 565
click at [572, 237] on div "No matches found." at bounding box center [690, 392] width 997 height 565
click at [93, 400] on div "Menu Reports Administration Reports Inventory Reports Fulfillment Orders Report…" at bounding box center [96, 349] width 192 height 698
click at [404, 23] on span at bounding box center [403, 19] width 9 height 9
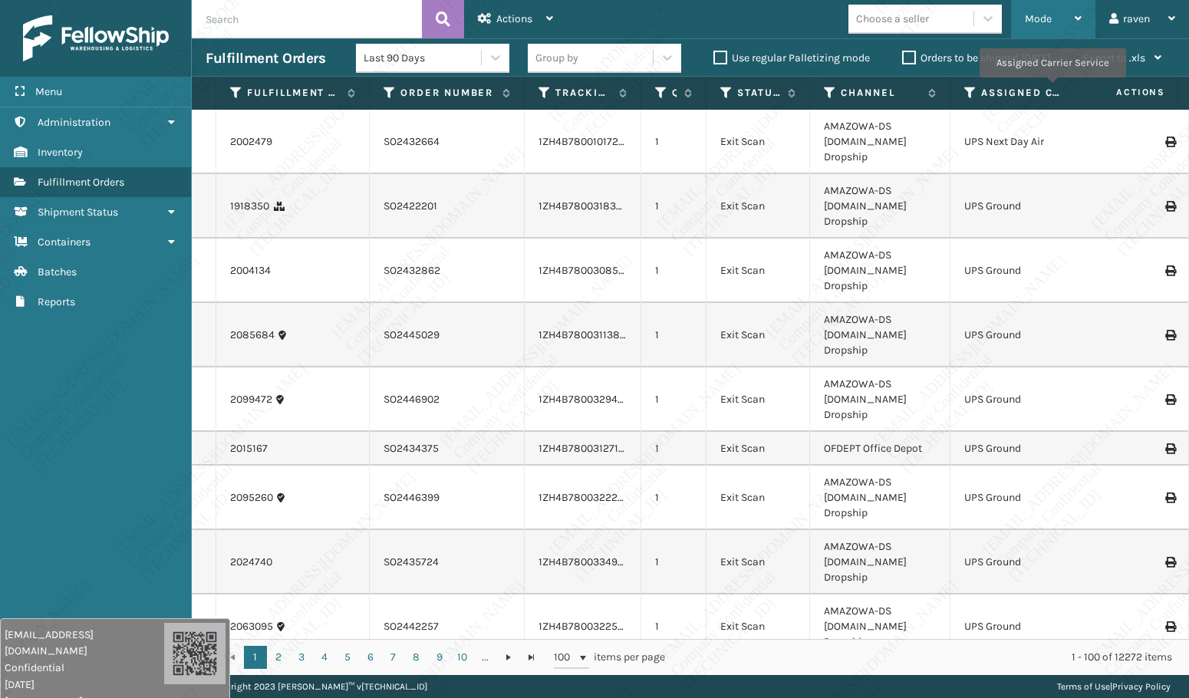
click at [1047, 16] on span "Mode" at bounding box center [1038, 18] width 27 height 13
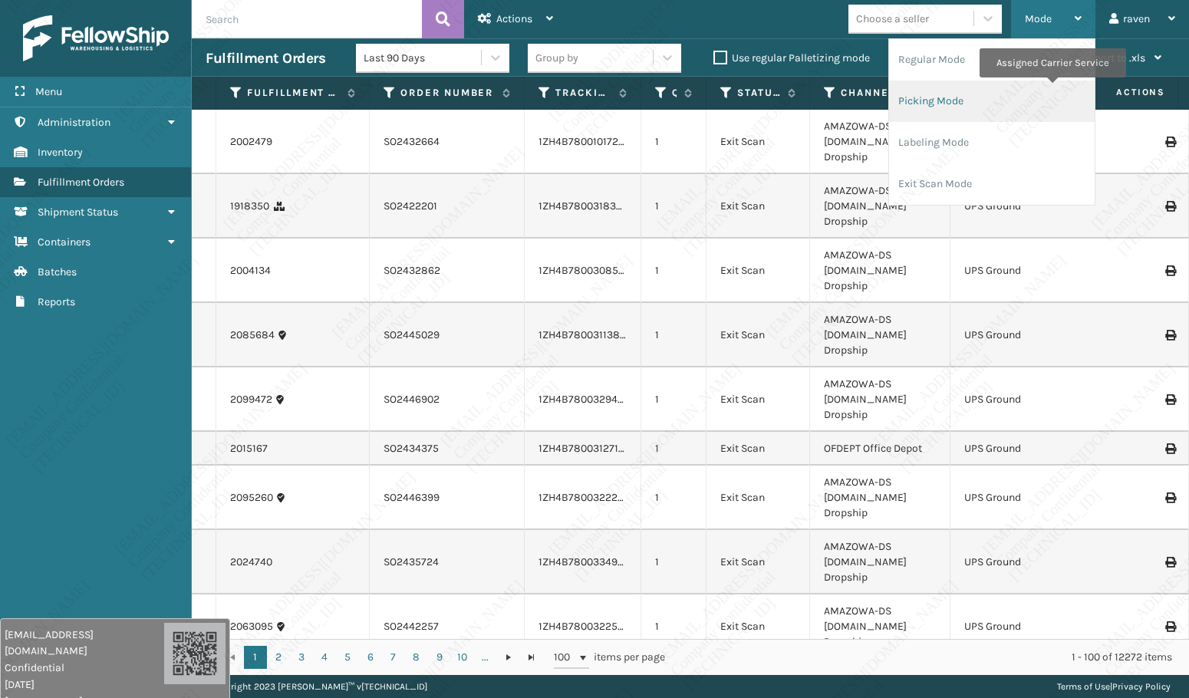
click at [961, 97] on li "Picking Mode" at bounding box center [992, 101] width 206 height 41
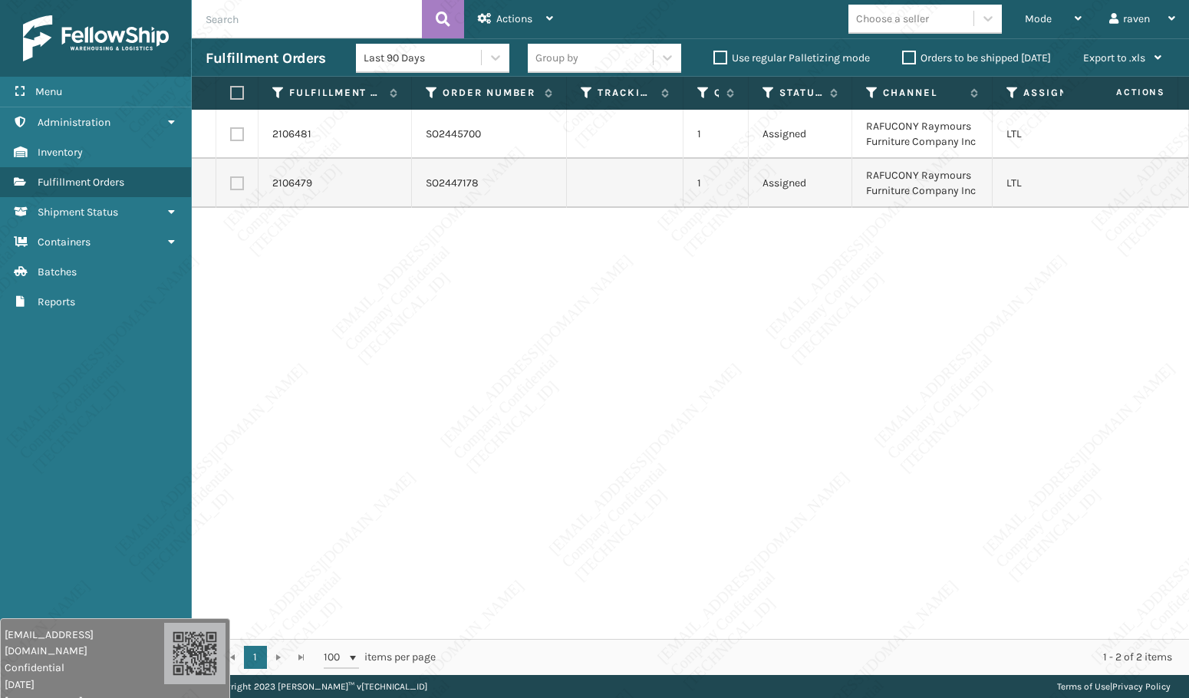
click at [924, 302] on div "2106481 SO2445700 1 Assigned RAFUCONY Raymours Furniture Company Inc LTL 210647…" at bounding box center [690, 374] width 997 height 529
drag, startPoint x: 972, startPoint y: 124, endPoint x: 922, endPoint y: 127, distance: 50.7
click at [922, 127] on td "RAFUCONY Raymours Furniture Company Inc" at bounding box center [922, 134] width 140 height 49
copy td "Raymours"
click at [235, 91] on label at bounding box center [234, 93] width 9 height 14
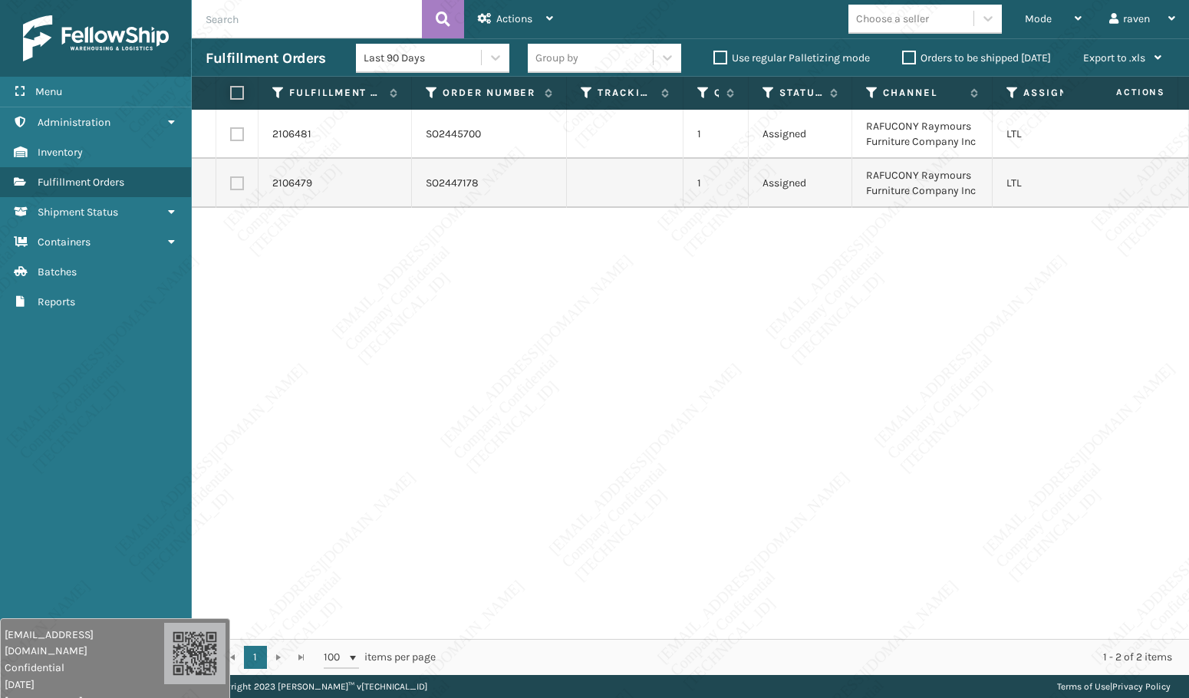
click at [231, 91] on input "checkbox" at bounding box center [230, 93] width 1 height 10
checkbox input "true"
click at [538, 30] on div "Actions" at bounding box center [515, 19] width 75 height 38
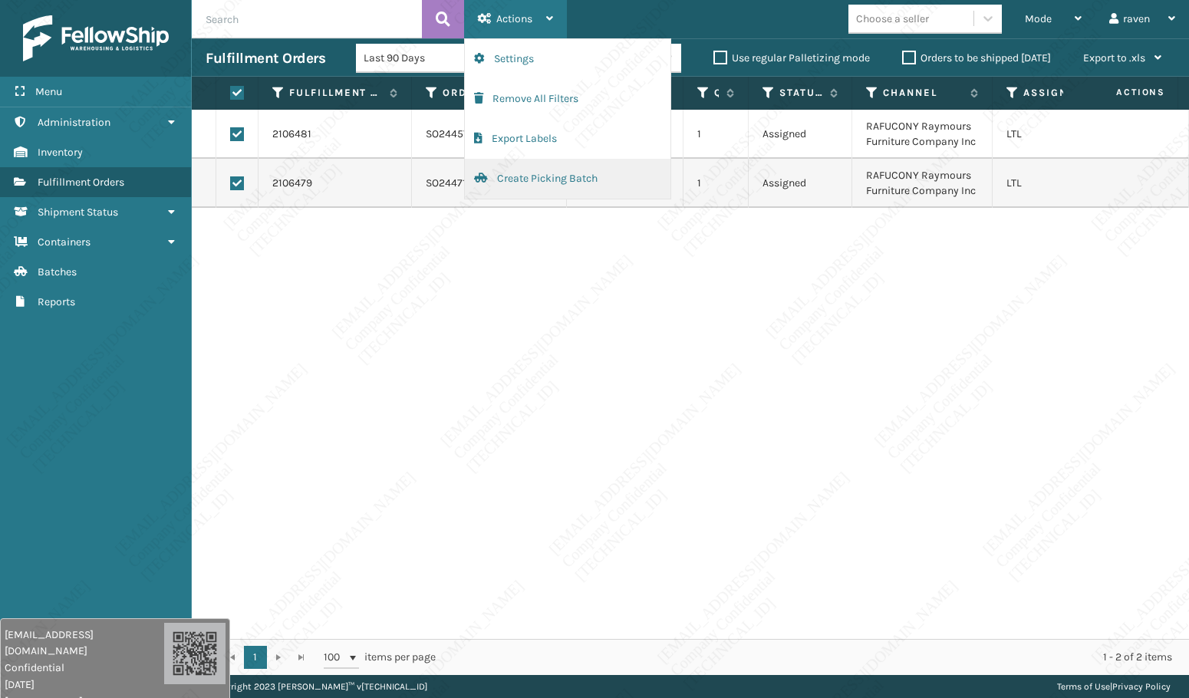
click at [523, 180] on button "Create Picking Batch" at bounding box center [568, 179] width 206 height 40
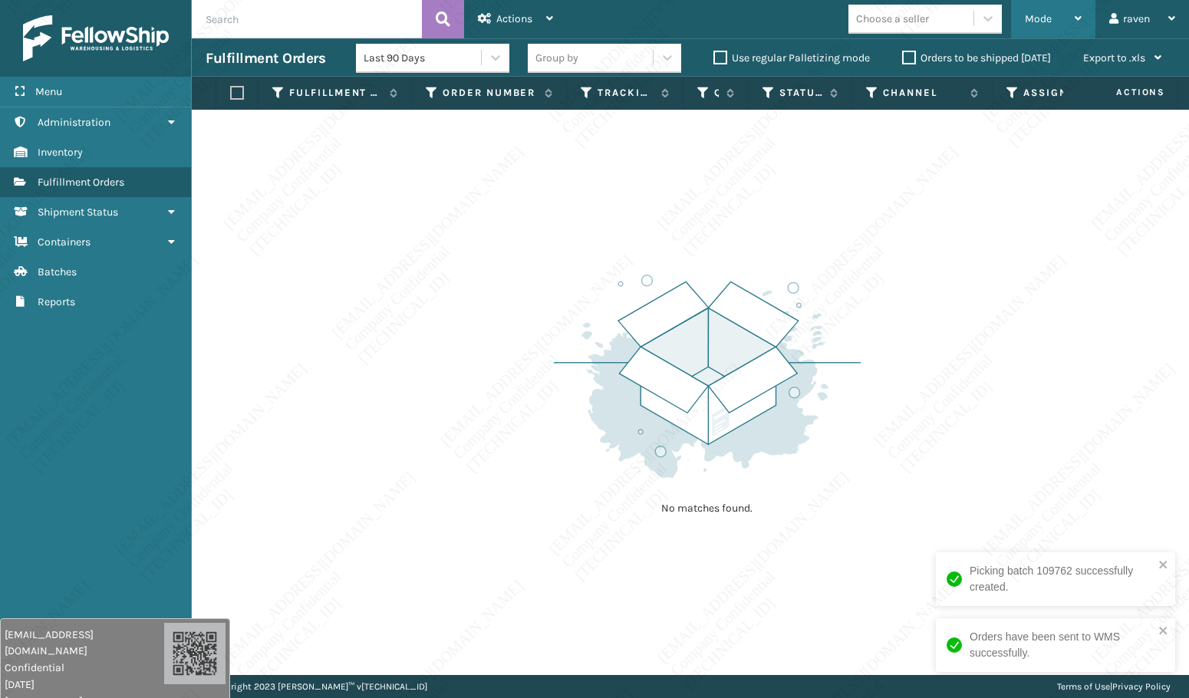
click at [1067, 24] on div "Mode" at bounding box center [1053, 19] width 57 height 38
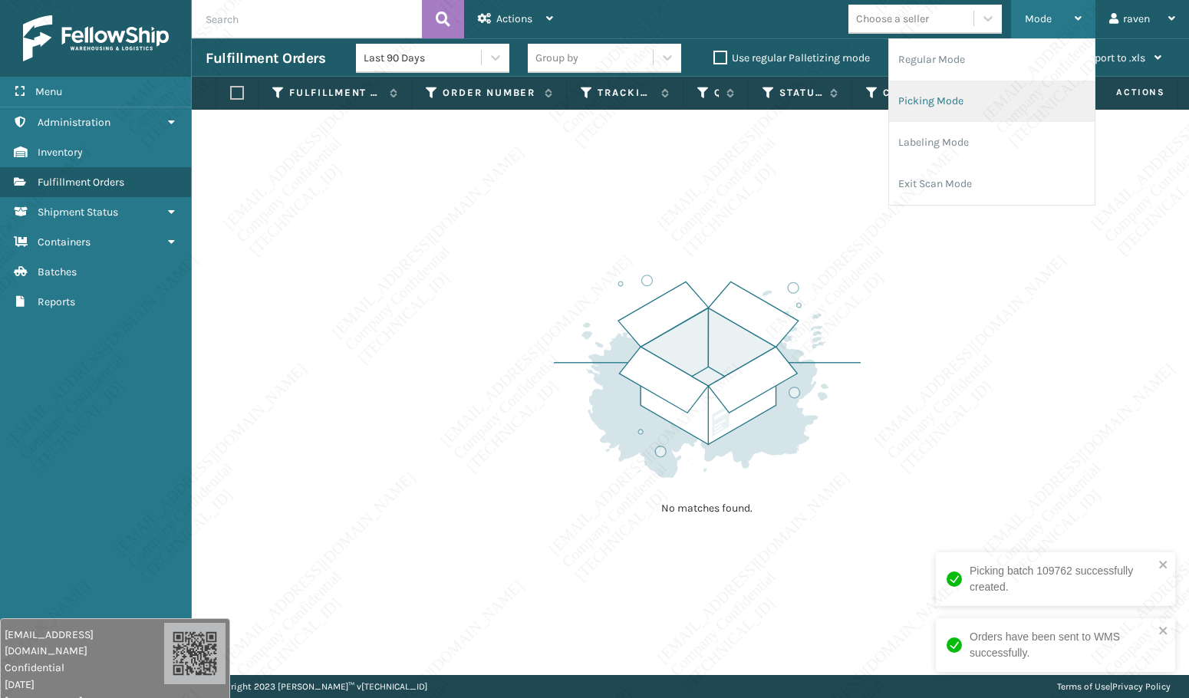
click at [964, 98] on li "Picking Mode" at bounding box center [992, 101] width 206 height 41
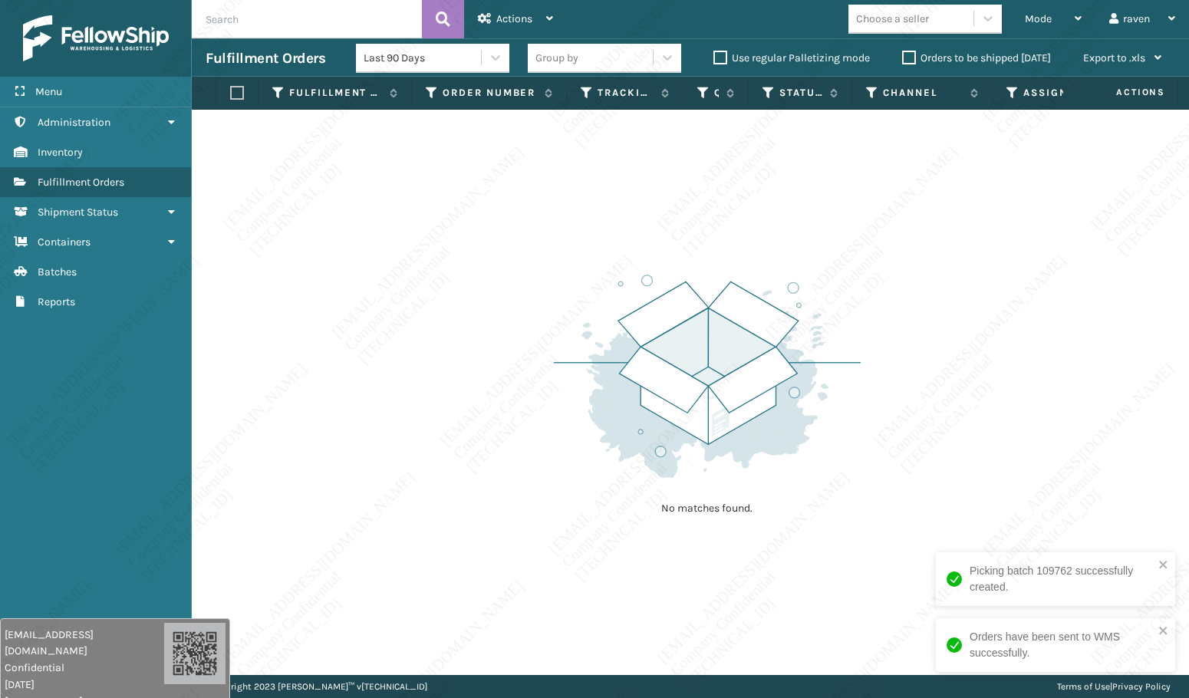
click at [1042, 481] on div "No matches found." at bounding box center [690, 392] width 997 height 565
click at [1166, 564] on icon "close" at bounding box center [1164, 565] width 11 height 12
click at [1166, 564] on div "Picking batch 109762 successfully created. Orders have been sent to WMS success…" at bounding box center [1056, 618] width 246 height 138
drag, startPoint x: 1166, startPoint y: 626, endPoint x: 1156, endPoint y: 618, distance: 12.0
click at [1166, 626] on icon "close" at bounding box center [1164, 631] width 11 height 12
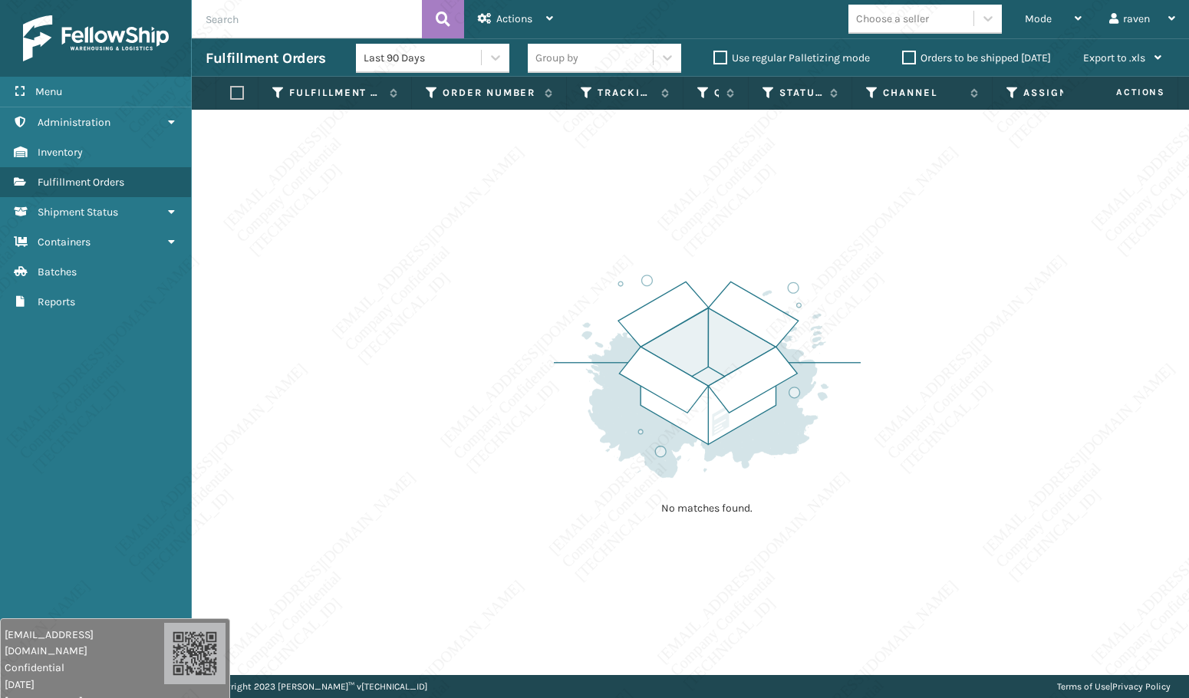
click at [1093, 526] on div "No matches found." at bounding box center [690, 392] width 997 height 565
click at [469, 387] on div "No matches found." at bounding box center [690, 392] width 997 height 565
click at [589, 325] on img at bounding box center [707, 376] width 307 height 213
click at [602, 349] on img at bounding box center [707, 376] width 307 height 213
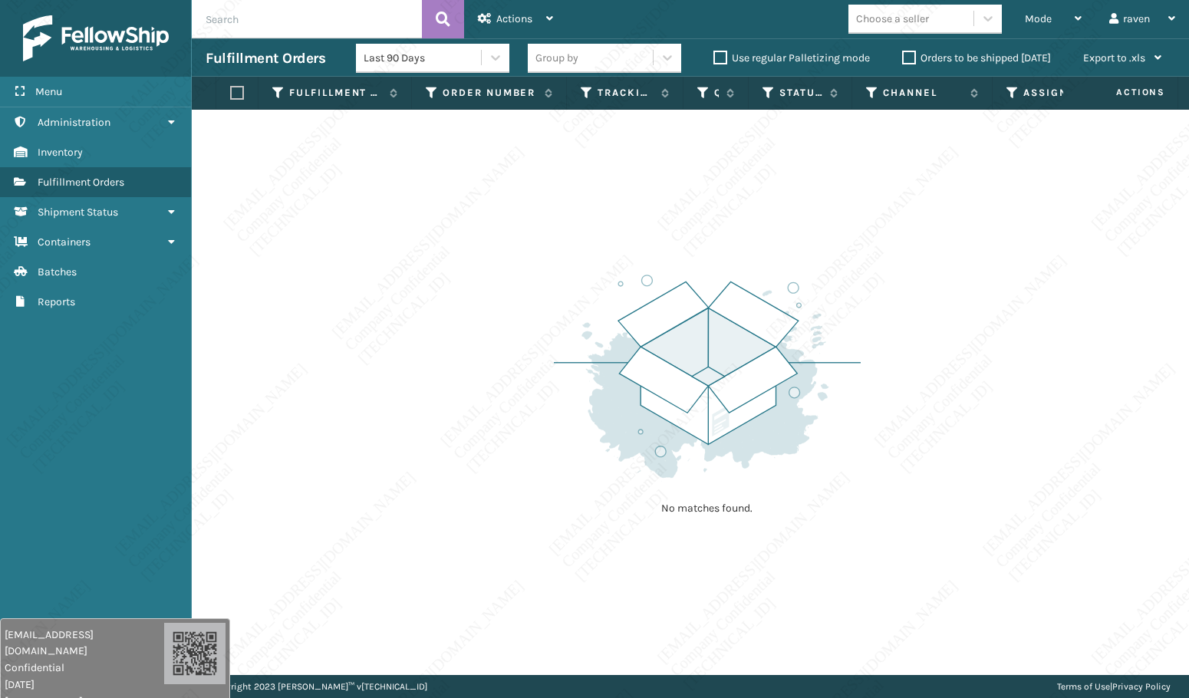
click at [602, 349] on img at bounding box center [707, 376] width 307 height 213
click at [632, 378] on img at bounding box center [707, 376] width 307 height 213
click at [627, 441] on img at bounding box center [707, 376] width 307 height 213
click at [724, 508] on p "No matches found." at bounding box center [708, 508] width 192 height 15
click at [737, 526] on div "No matches found." at bounding box center [707, 393] width 307 height 283
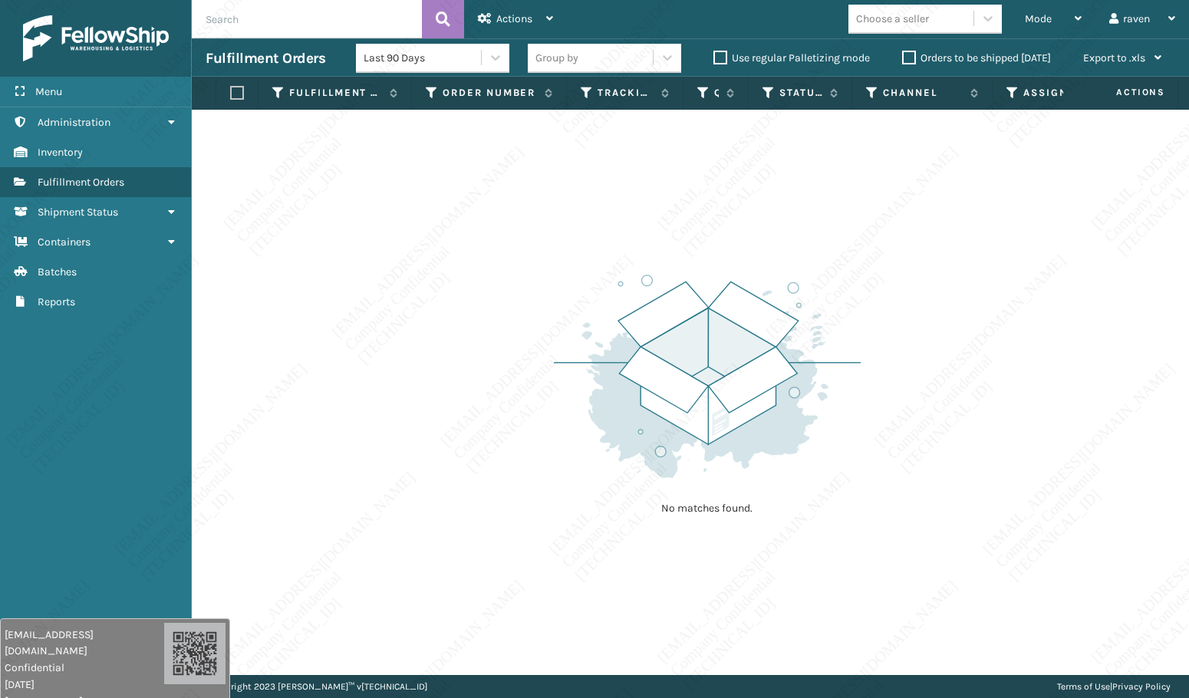
click at [472, 526] on div "No matches found." at bounding box center [690, 392] width 997 height 565
click at [1037, 15] on span "Mode" at bounding box center [1038, 18] width 27 height 13
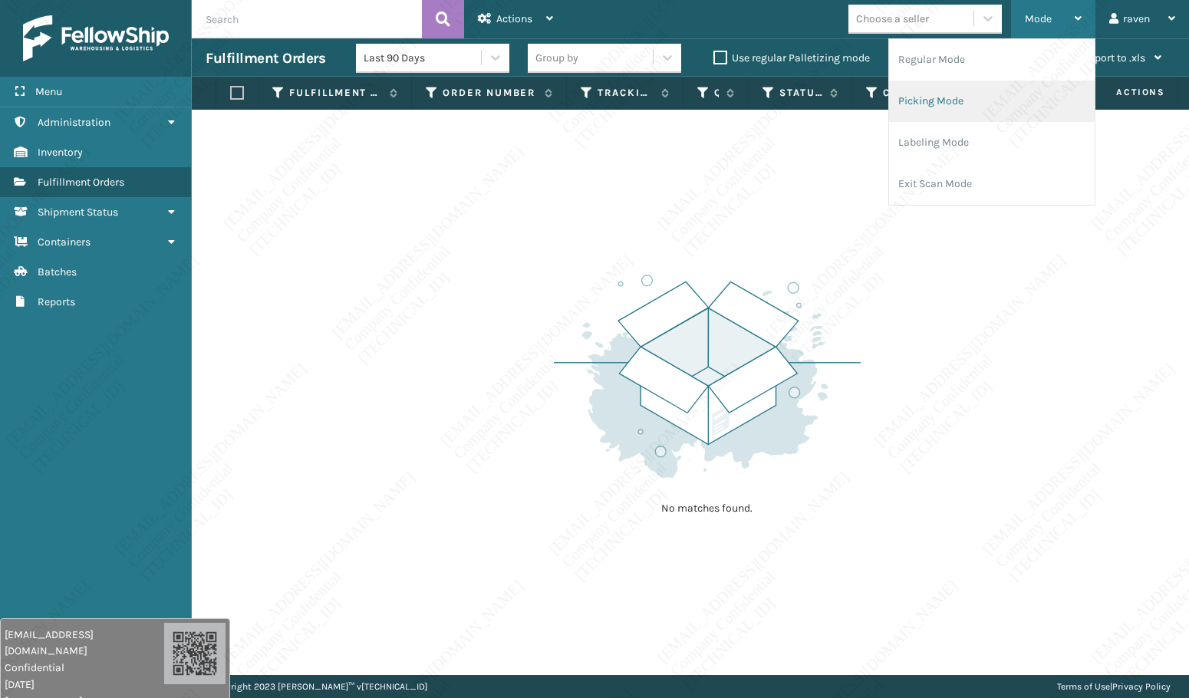
click at [971, 100] on li "Picking Mode" at bounding box center [992, 101] width 206 height 41
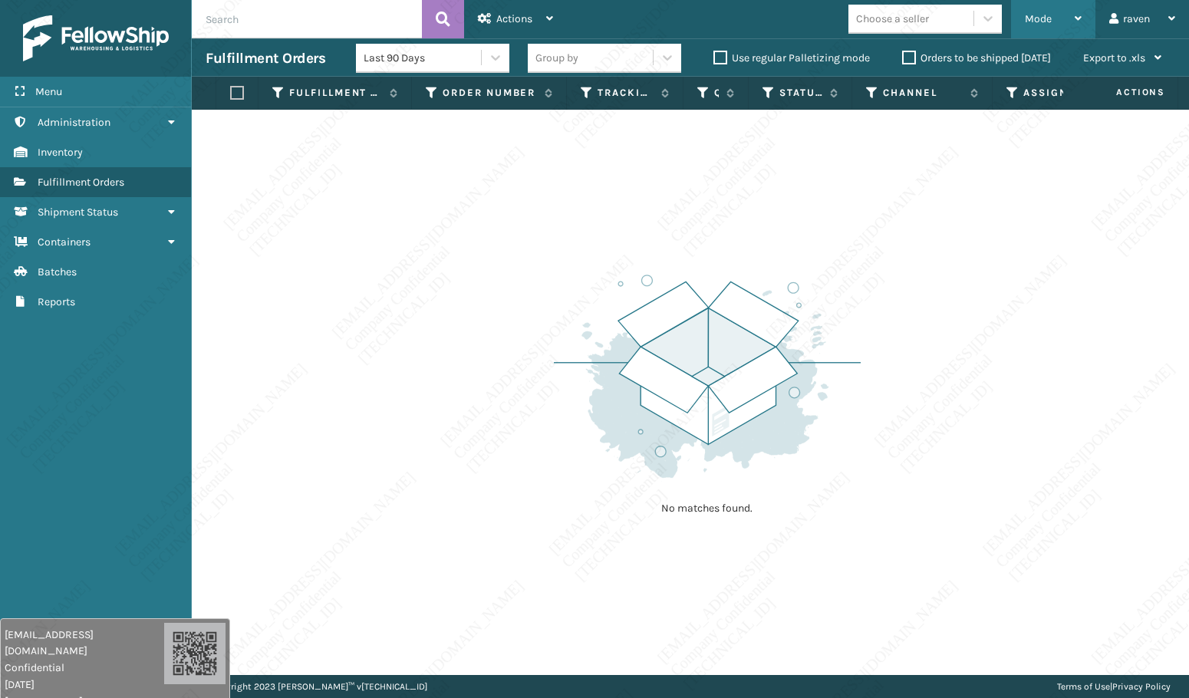
drag, startPoint x: 1057, startPoint y: 8, endPoint x: 991, endPoint y: 55, distance: 81.5
click at [1057, 8] on div "Mode" at bounding box center [1053, 19] width 57 height 38
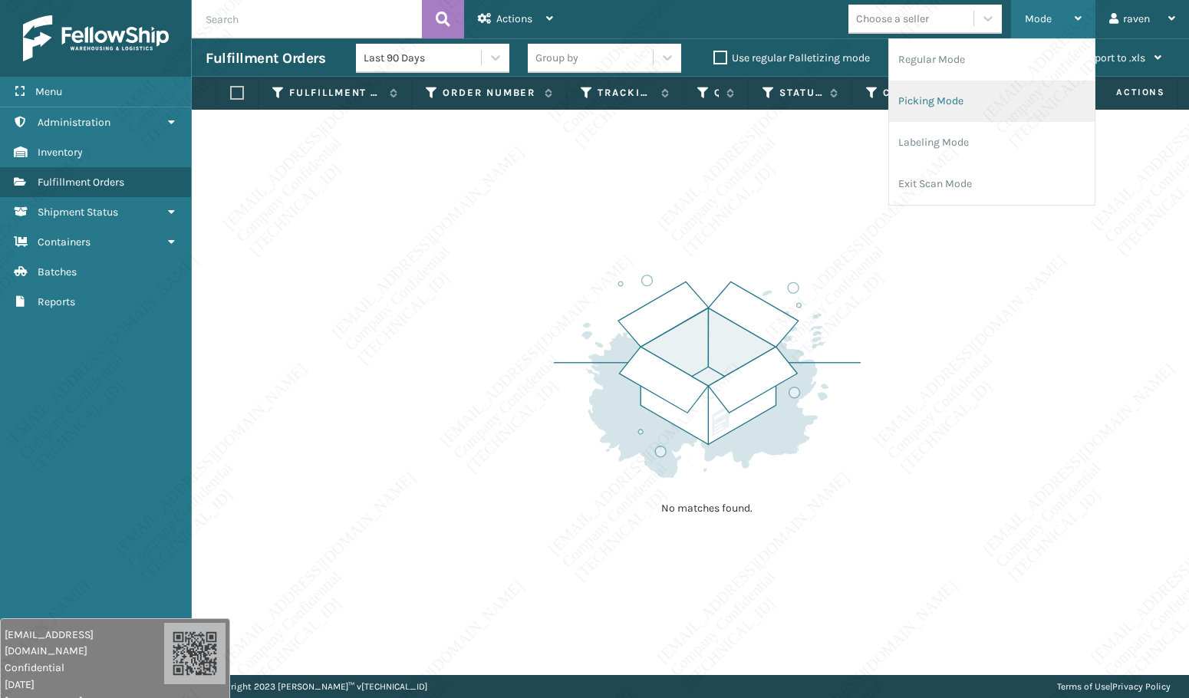
click at [957, 94] on li "Picking Mode" at bounding box center [992, 101] width 206 height 41
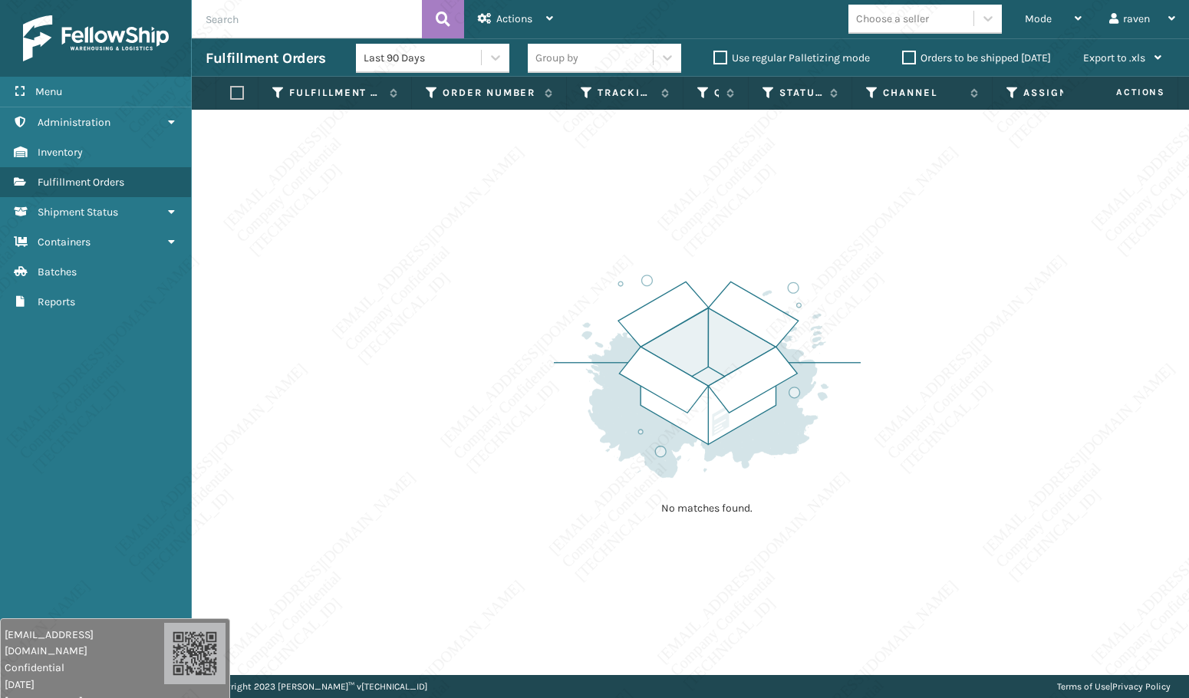
click at [945, 206] on div "No matches found." at bounding box center [690, 392] width 997 height 565
click at [775, 223] on div "No matches found." at bounding box center [690, 392] width 997 height 565
click at [1053, 25] on div "Mode" at bounding box center [1053, 19] width 57 height 38
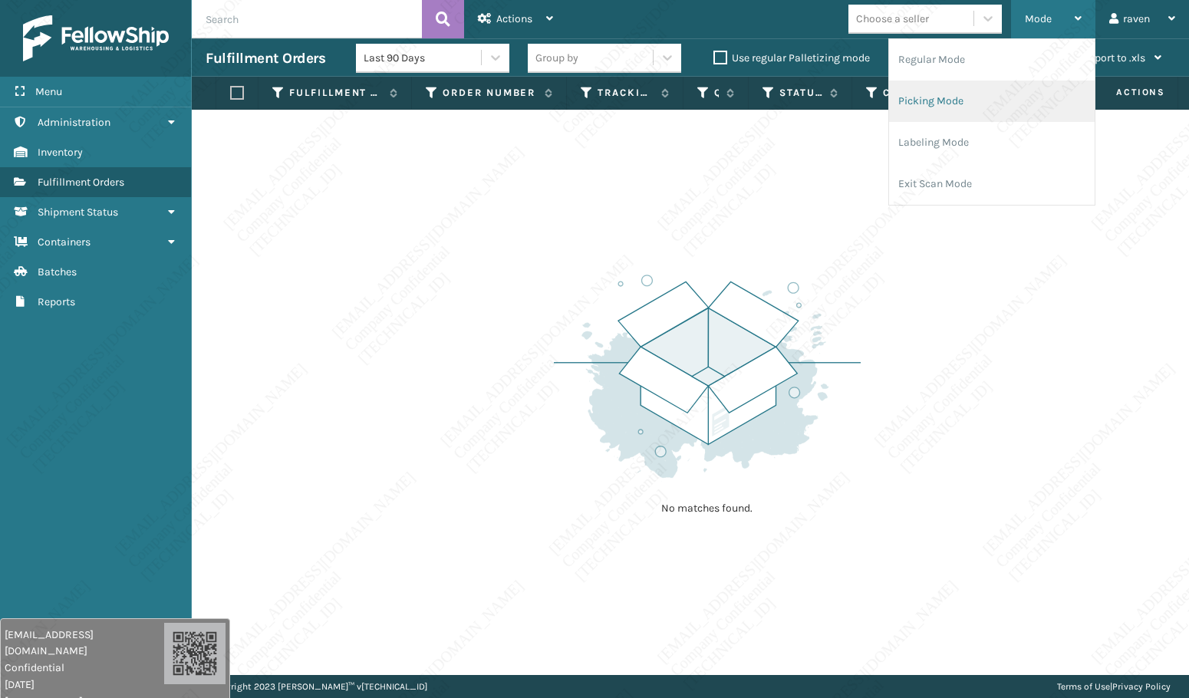
click at [954, 103] on li "Picking Mode" at bounding box center [992, 101] width 206 height 41
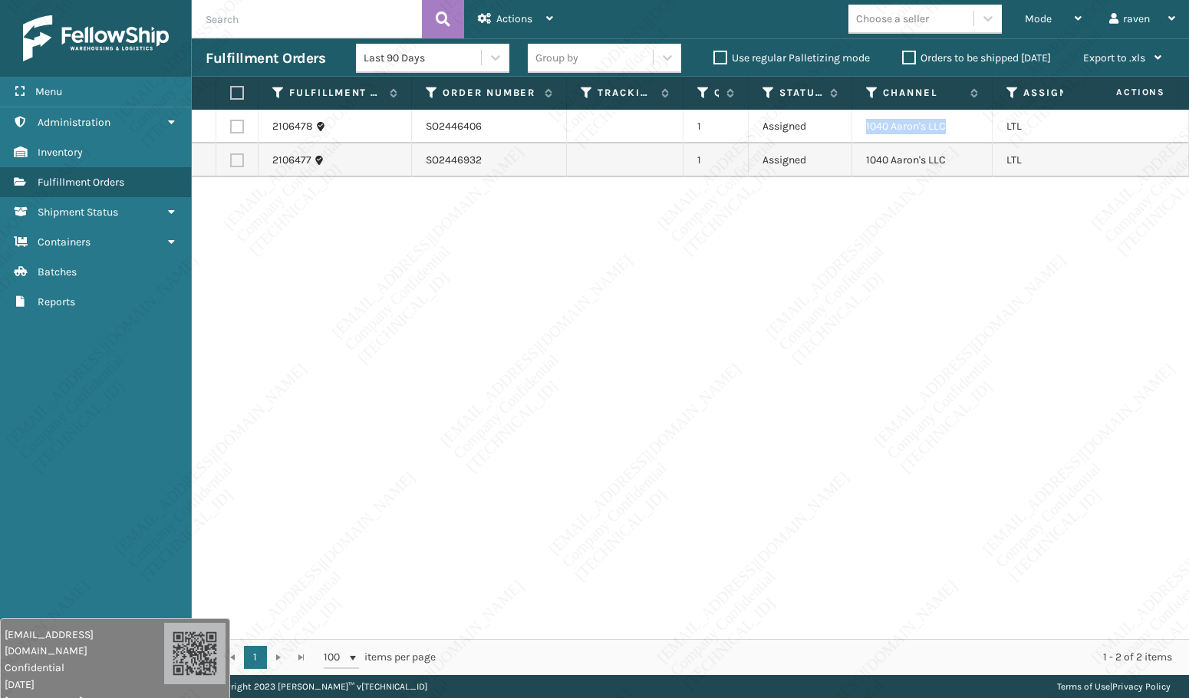
drag, startPoint x: 951, startPoint y: 123, endPoint x: 867, endPoint y: 130, distance: 83.9
click at [867, 130] on td "1040 Aaron's LLC" at bounding box center [922, 127] width 140 height 34
copy td "1040 Aaron's LLC"
click at [226, 94] on th at bounding box center [237, 93] width 42 height 33
click at [236, 92] on label at bounding box center [234, 93] width 9 height 14
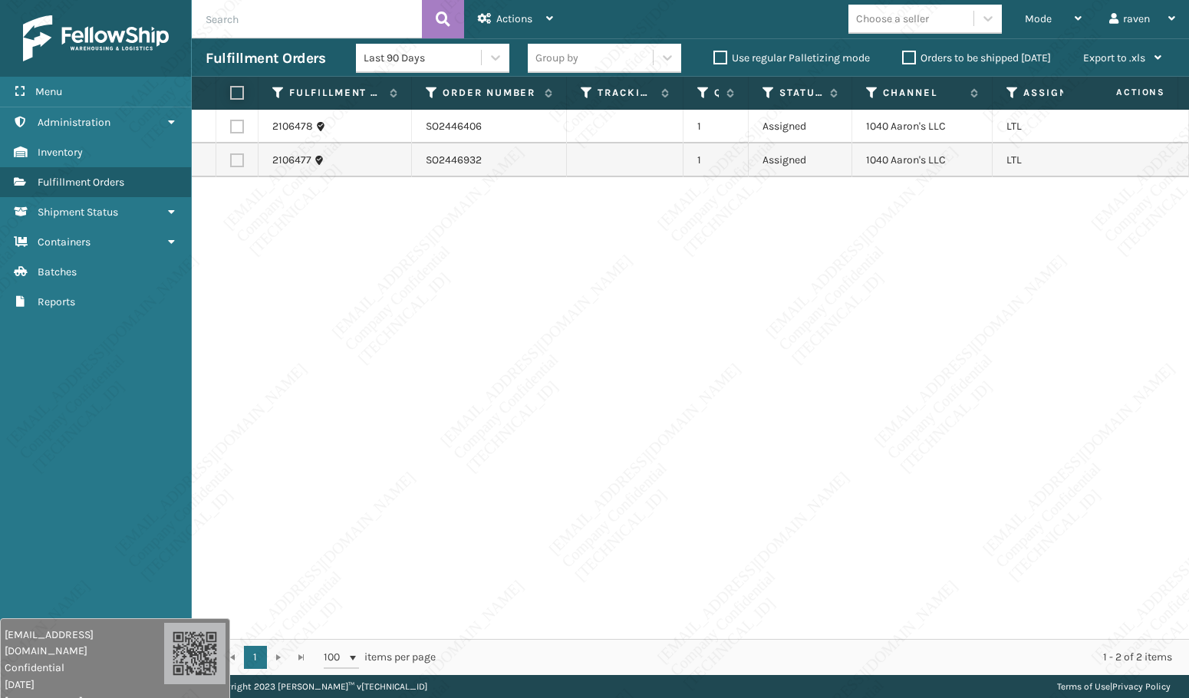
click at [231, 92] on input "checkbox" at bounding box center [230, 93] width 1 height 10
checkbox input "true"
click at [518, 12] on div "Actions" at bounding box center [515, 19] width 75 height 38
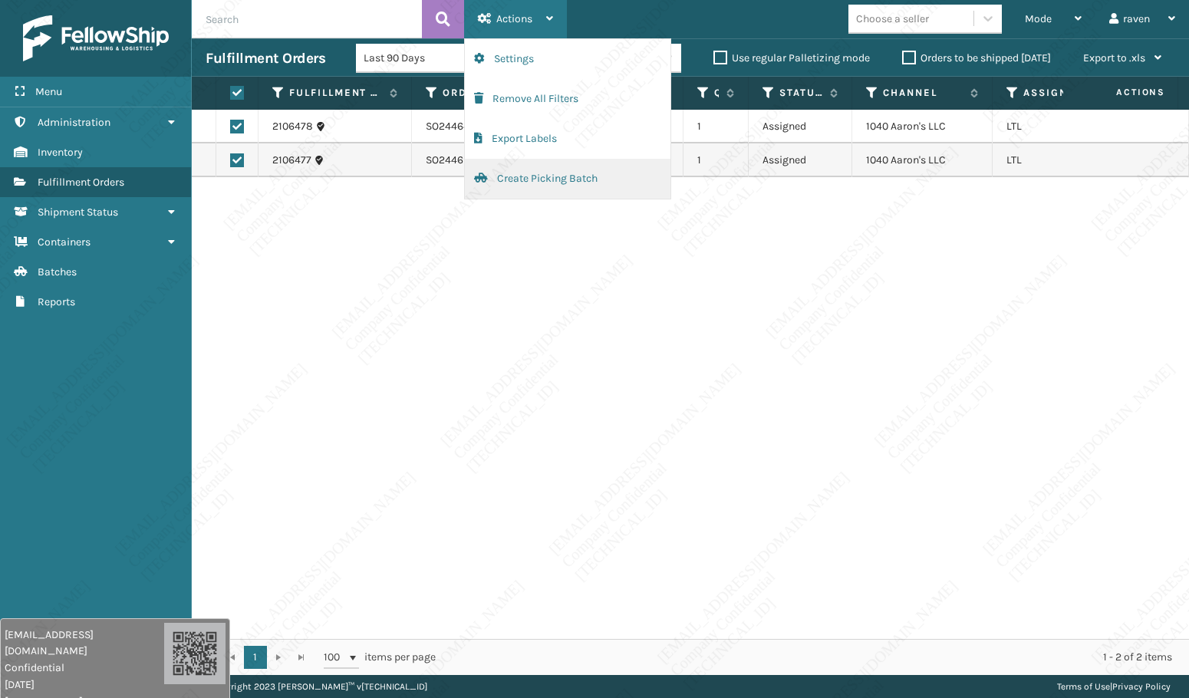
click at [500, 172] on button "Create Picking Batch" at bounding box center [568, 179] width 206 height 40
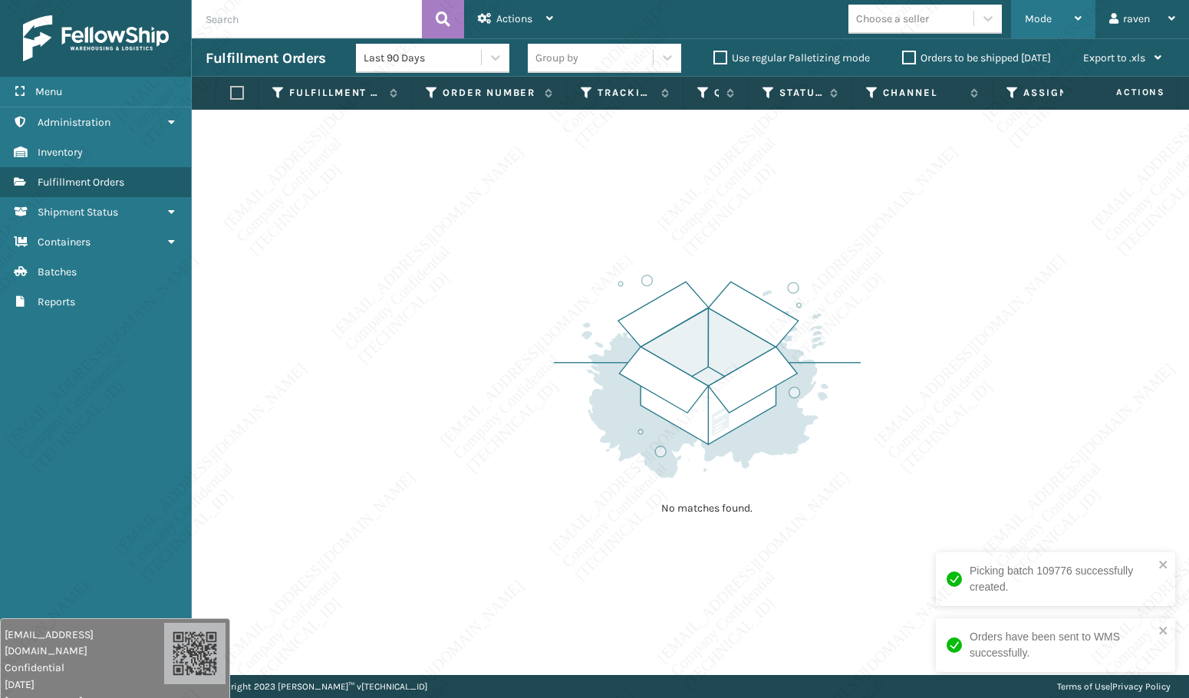
click at [1044, 22] on span "Mode" at bounding box center [1038, 18] width 27 height 13
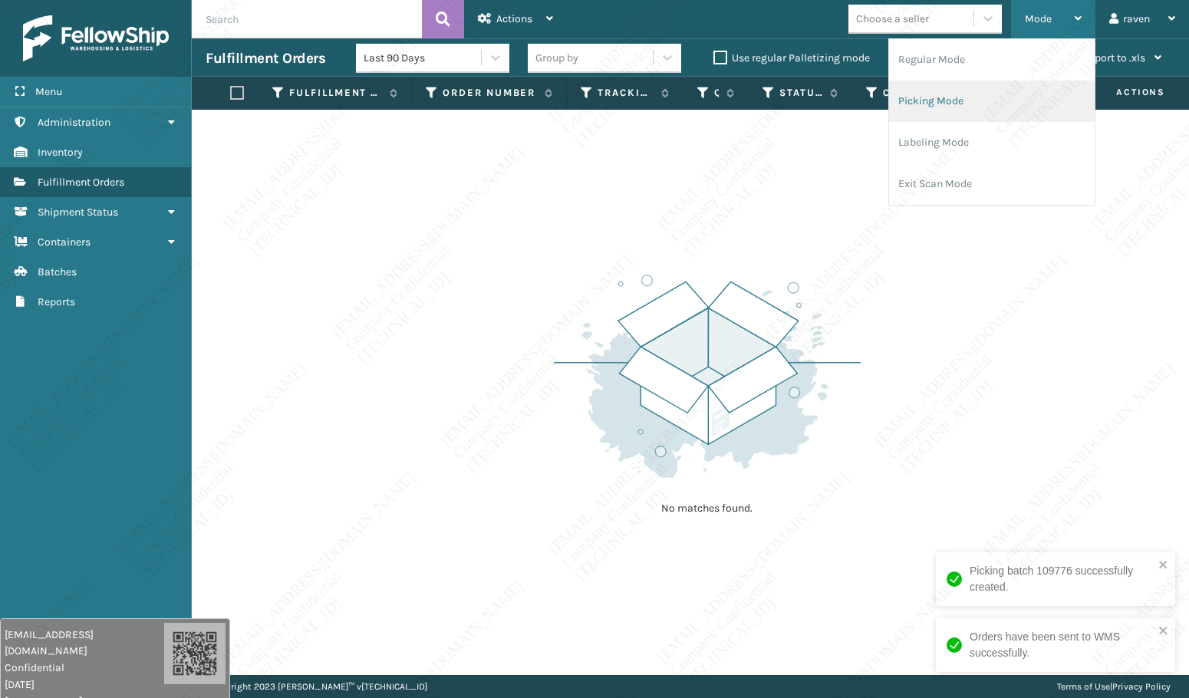
click at [986, 106] on li "Picking Mode" at bounding box center [992, 101] width 206 height 41
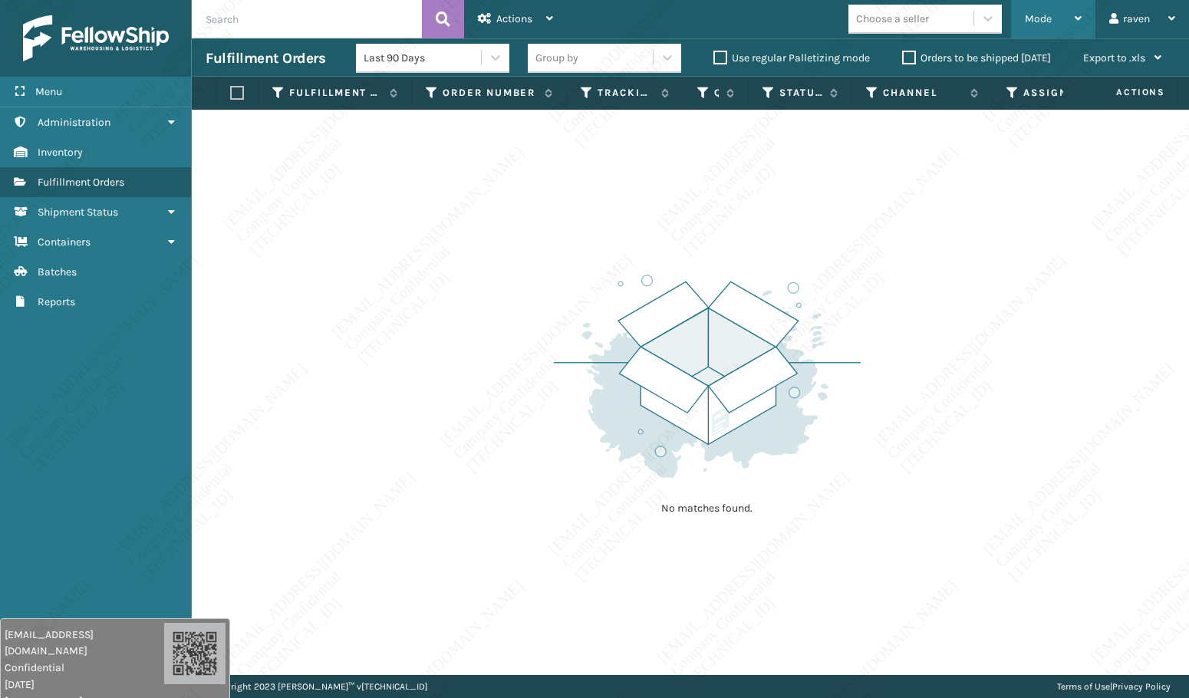
click at [1057, 23] on div "Mode" at bounding box center [1053, 19] width 57 height 38
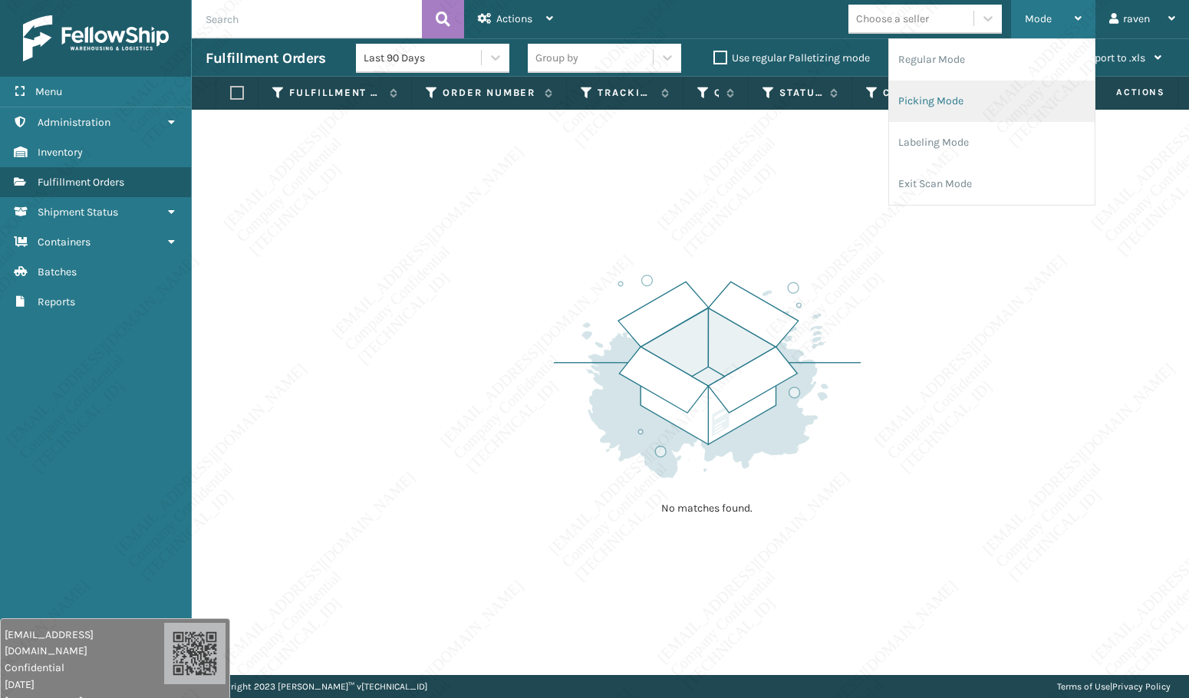
click at [990, 85] on li "Picking Mode" at bounding box center [992, 101] width 206 height 41
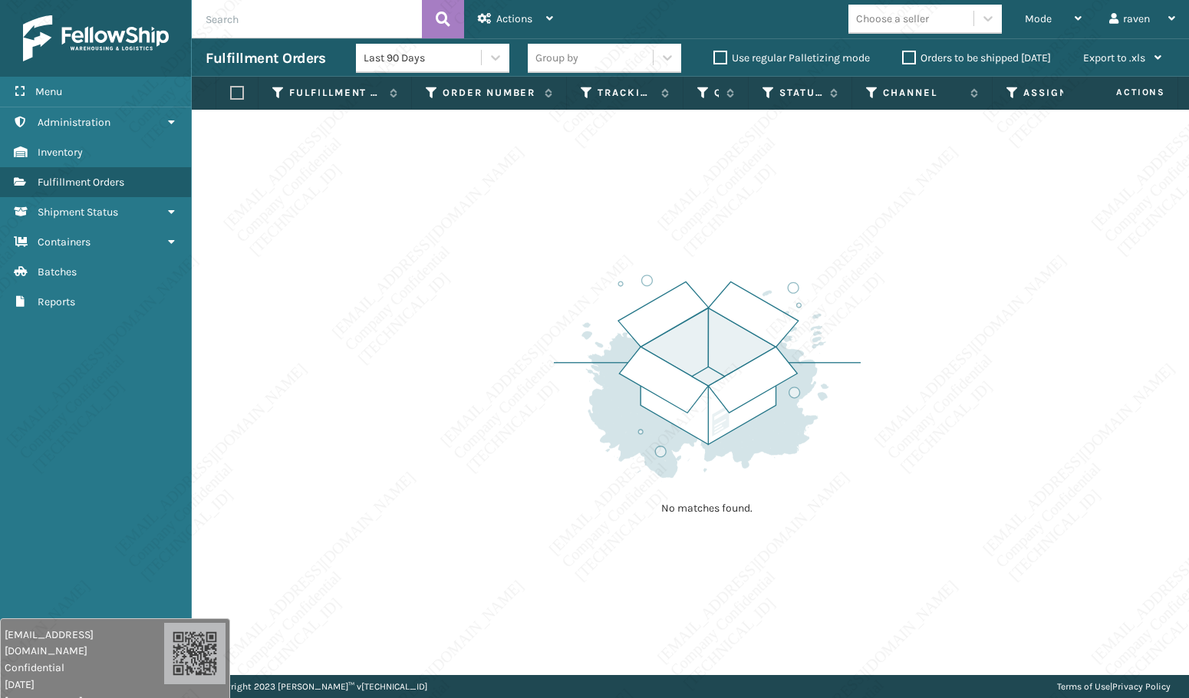
click at [934, 341] on div "No matches found." at bounding box center [690, 392] width 997 height 565
click at [741, 449] on img at bounding box center [707, 376] width 307 height 213
drag, startPoint x: 895, startPoint y: 315, endPoint x: 1017, endPoint y: 317, distance: 122.0
click at [895, 315] on div "No matches found." at bounding box center [690, 392] width 997 height 565
click at [1025, 21] on span "Mode" at bounding box center [1038, 18] width 27 height 13
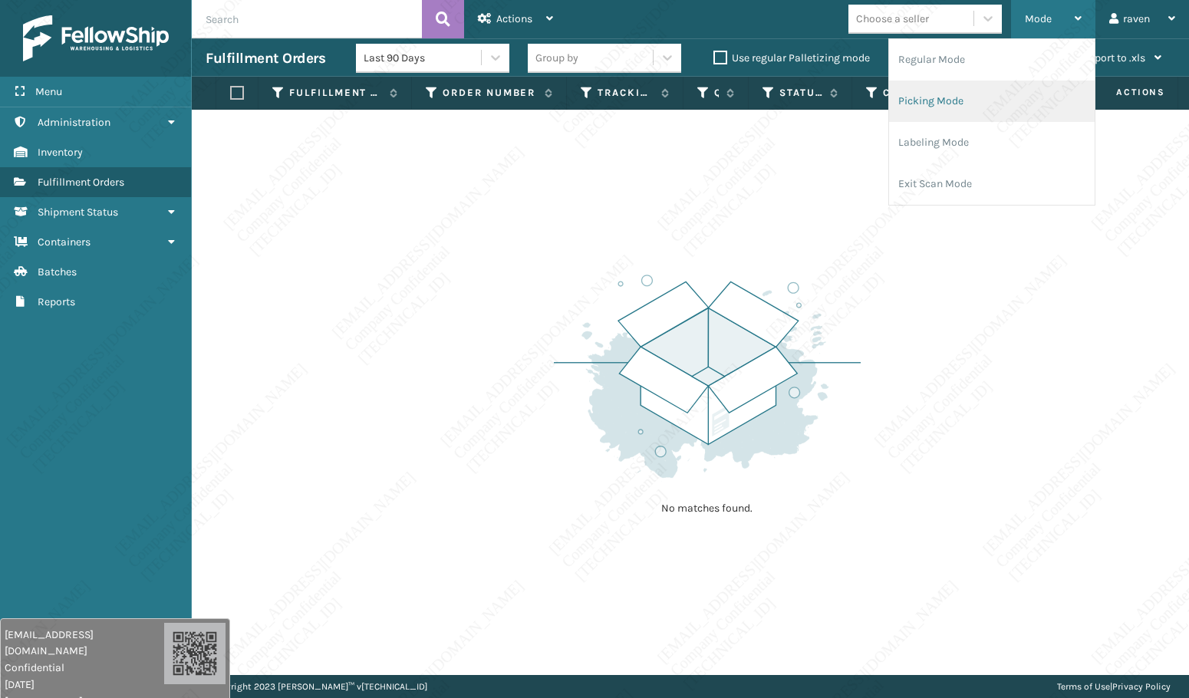
click at [941, 90] on li "Picking Mode" at bounding box center [992, 101] width 206 height 41
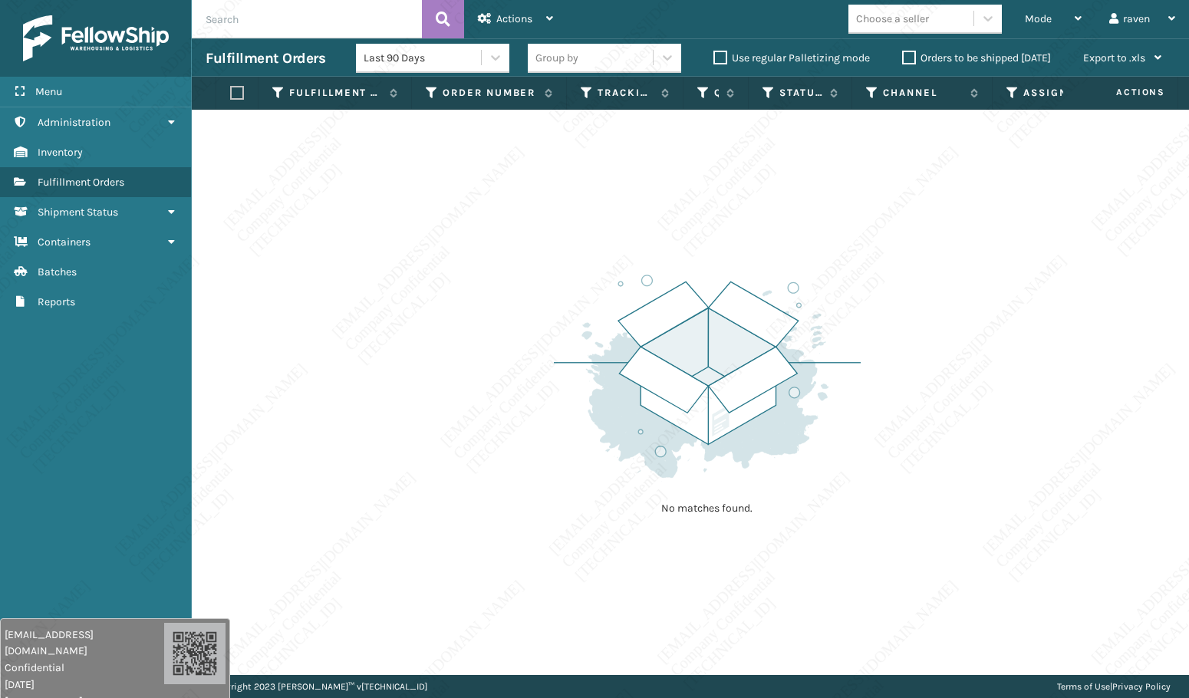
drag, startPoint x: 884, startPoint y: 333, endPoint x: 833, endPoint y: 337, distance: 50.8
click at [874, 335] on div "No matches found." at bounding box center [690, 392] width 997 height 565
click at [1026, 17] on span "Mode" at bounding box center [1038, 18] width 27 height 13
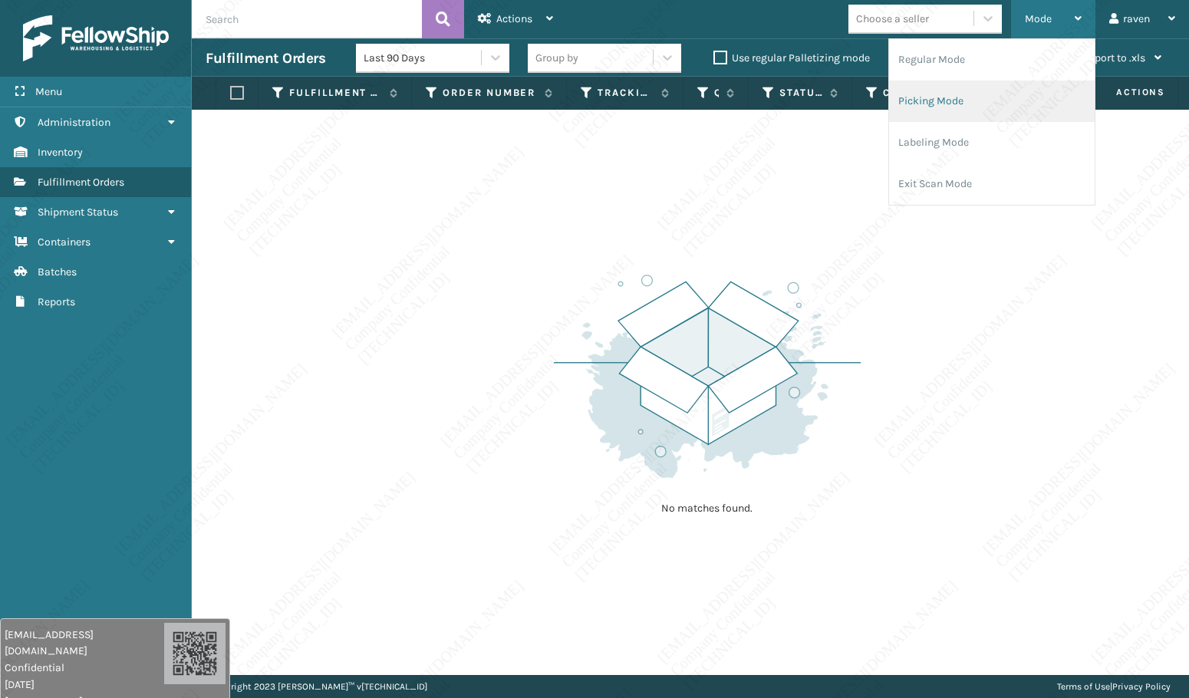
click at [980, 108] on li "Picking Mode" at bounding box center [992, 101] width 206 height 41
